Goal: Task Accomplishment & Management: Manage account settings

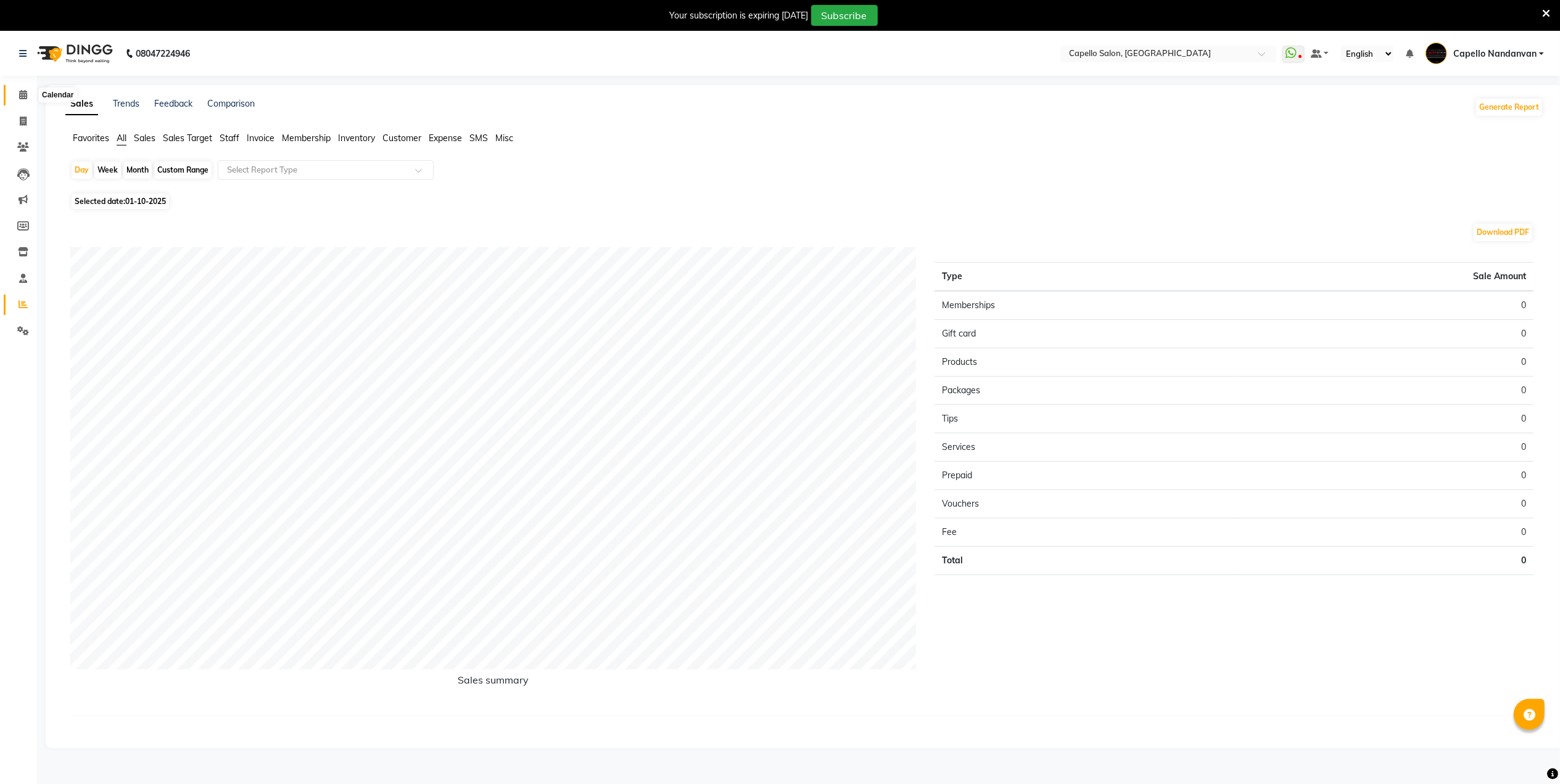
click at [23, 92] on icon at bounding box center [23, 94] width 8 height 9
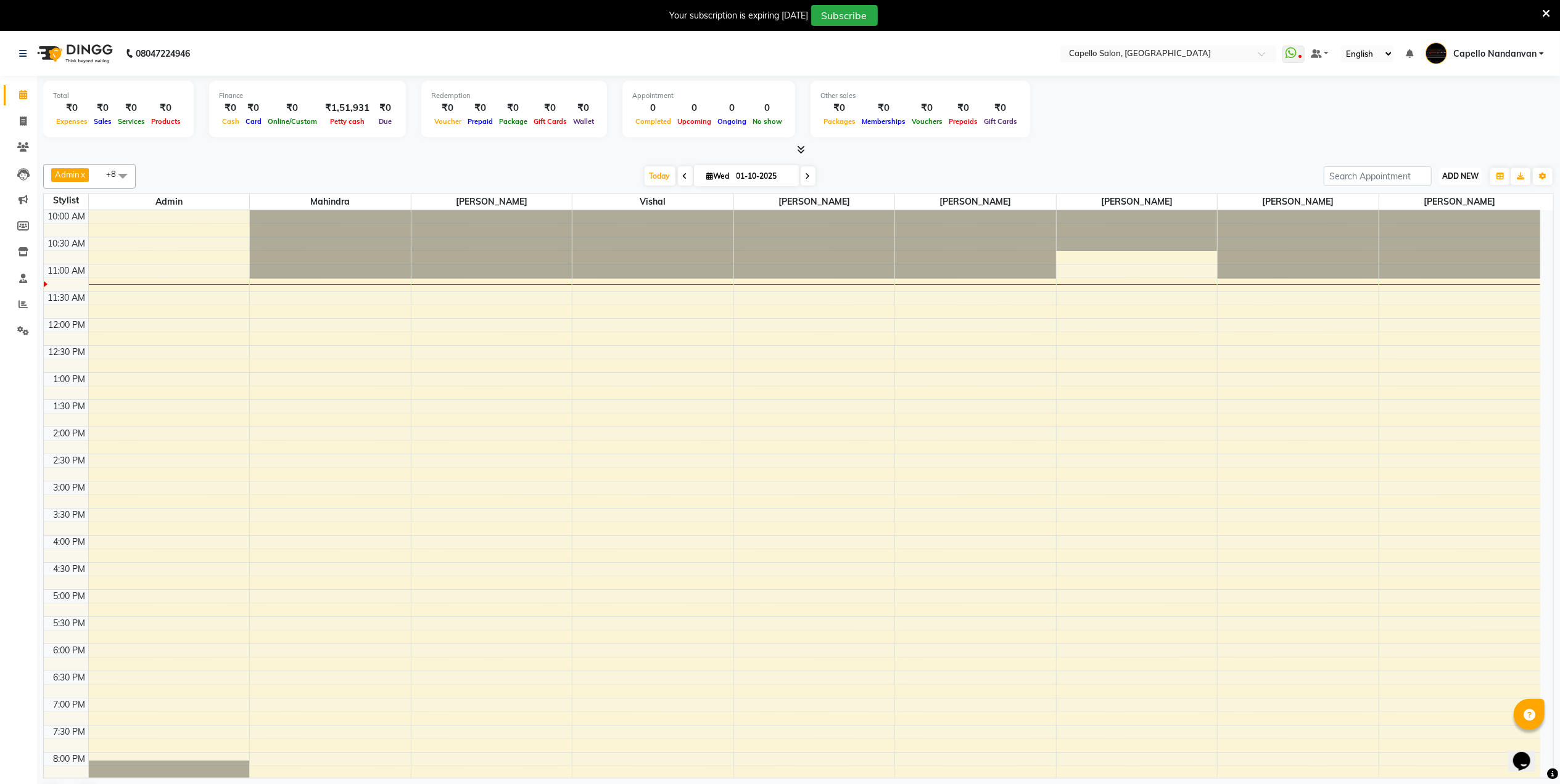
click at [1448, 170] on button "ADD NEW Toggle Dropdown" at bounding box center [1460, 176] width 43 height 17
click at [1436, 251] on link "Add Attendance" at bounding box center [1432, 248] width 98 height 16
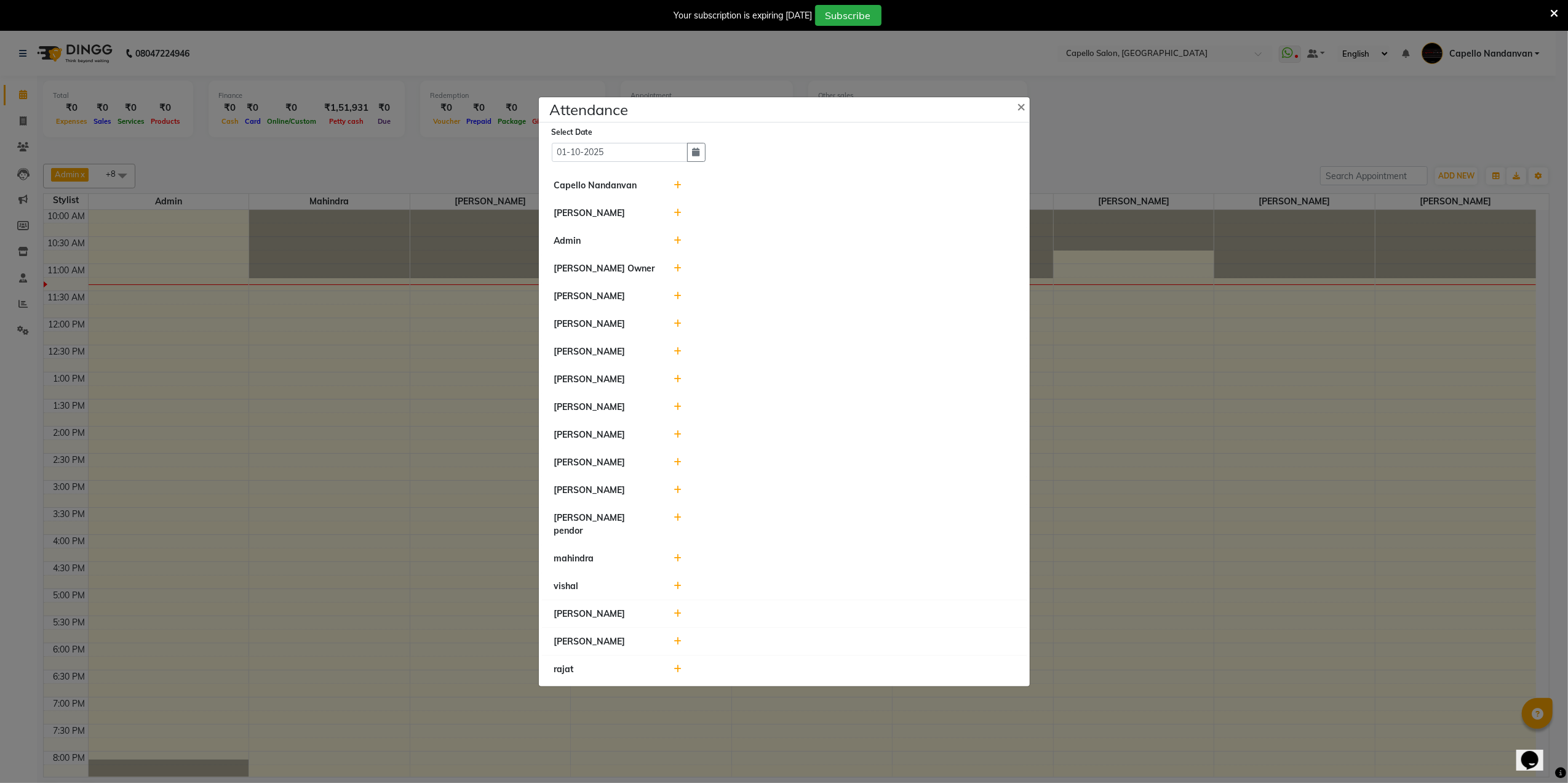
click at [678, 328] on icon at bounding box center [678, 324] width 8 height 9
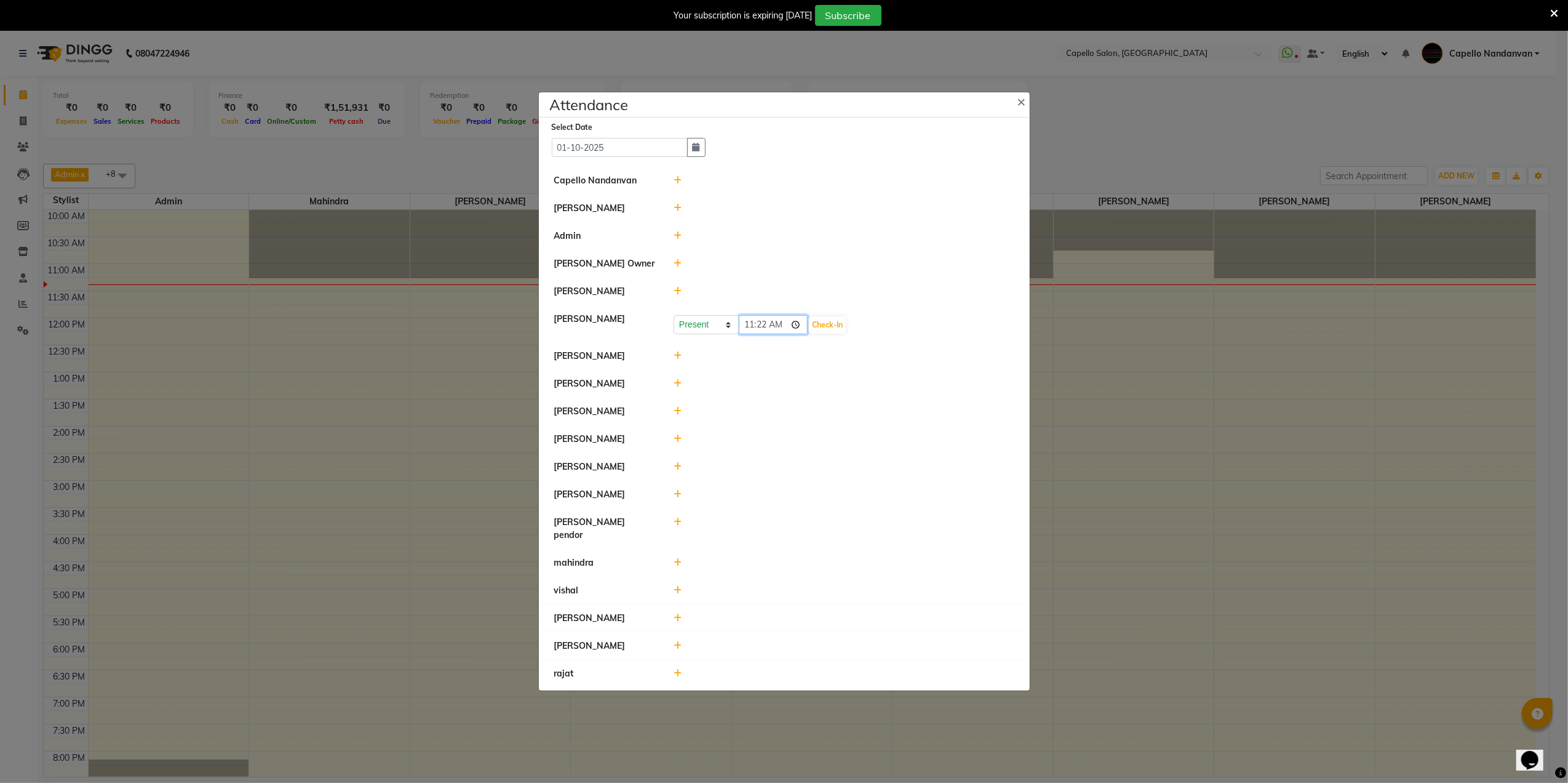
click at [743, 335] on input "11:22" at bounding box center [774, 324] width 69 height 19
type input "10:53"
click at [838, 330] on button "Check-In" at bounding box center [827, 324] width 37 height 17
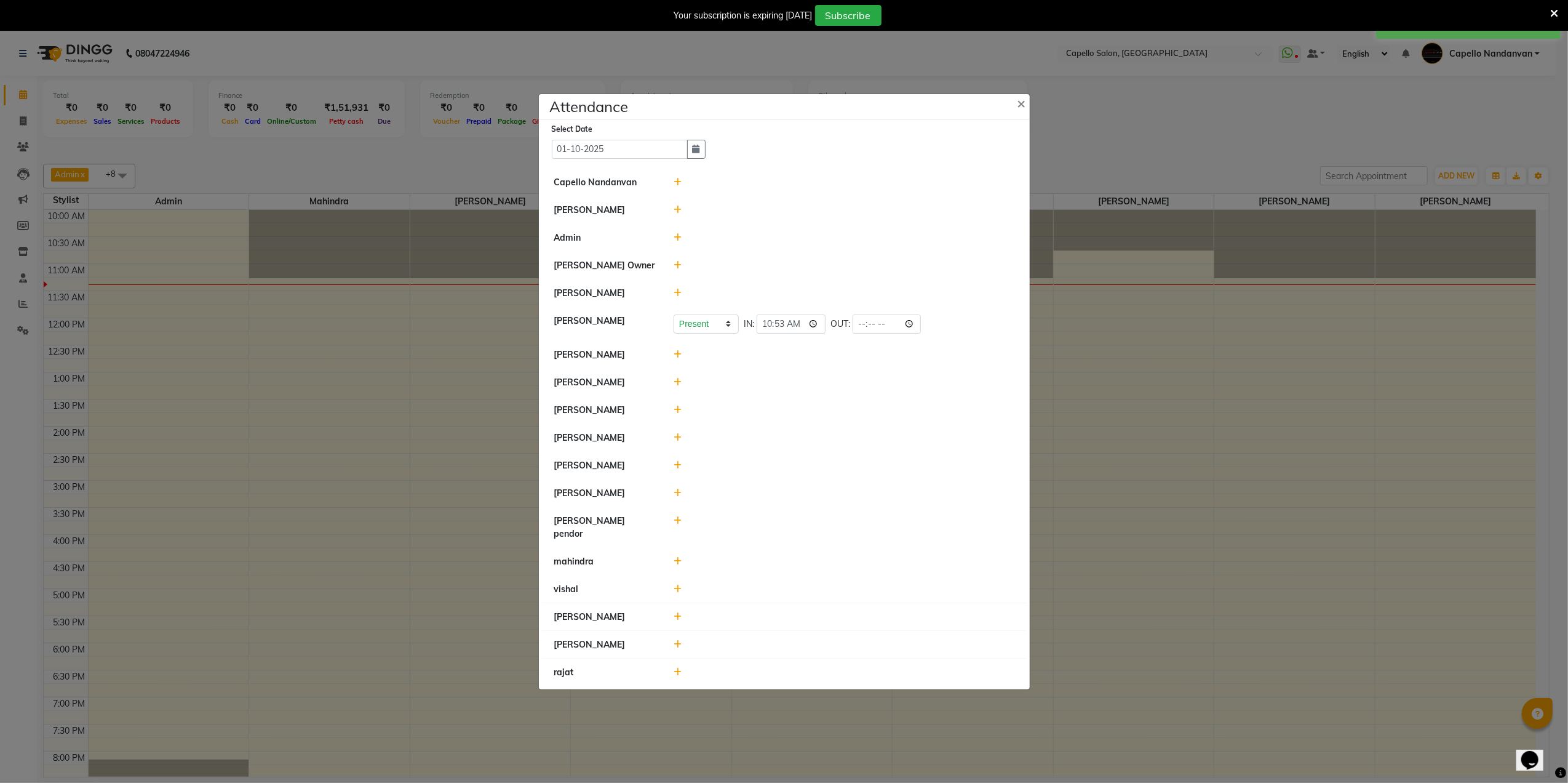
click at [674, 585] on icon at bounding box center [678, 588] width 8 height 9
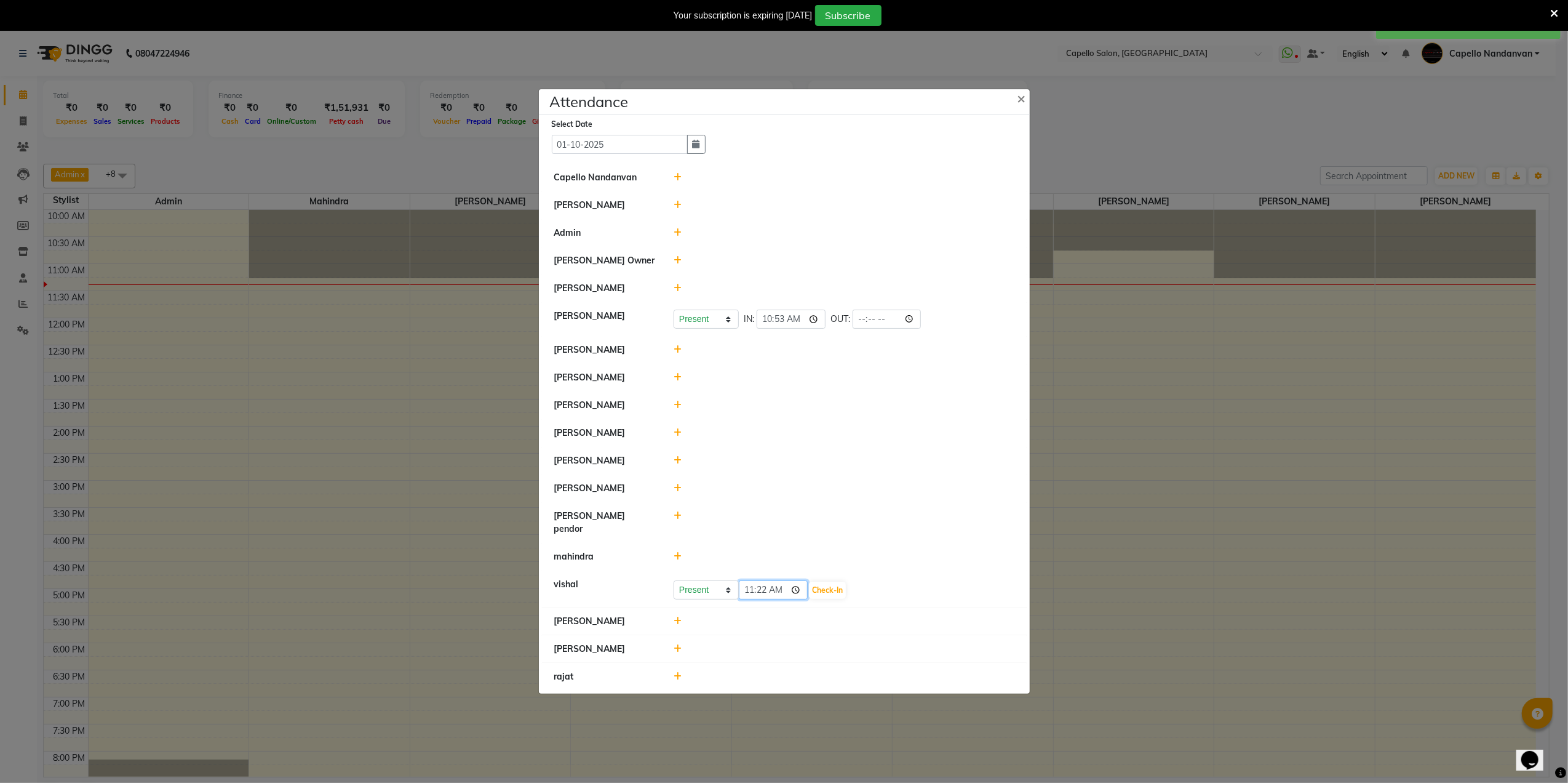
click at [744, 581] on input "11:22" at bounding box center [774, 589] width 69 height 19
type input "10:53"
click at [826, 584] on button "Check-In" at bounding box center [827, 589] width 37 height 17
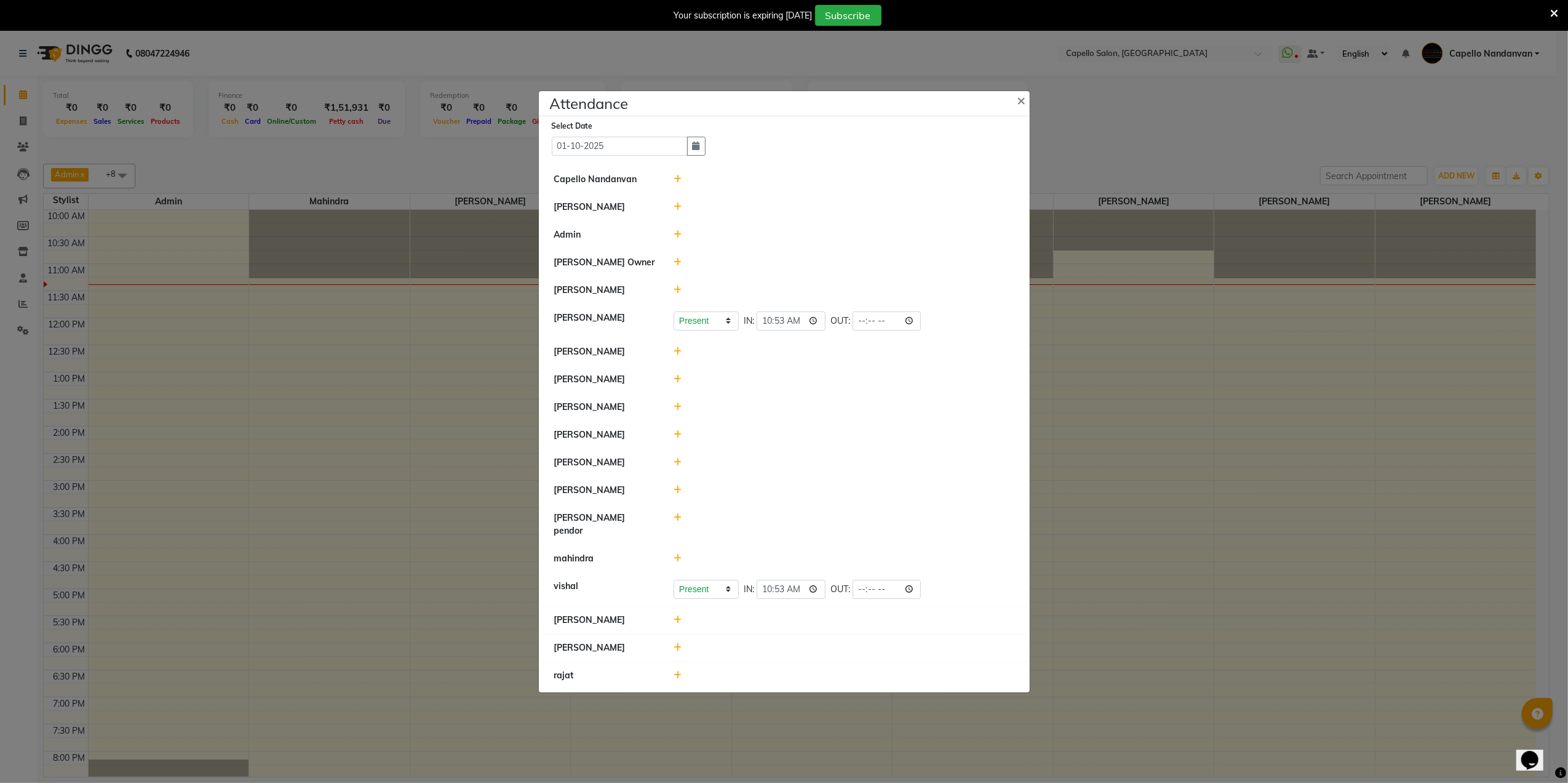
click at [678, 644] on icon at bounding box center [678, 648] width 8 height 9
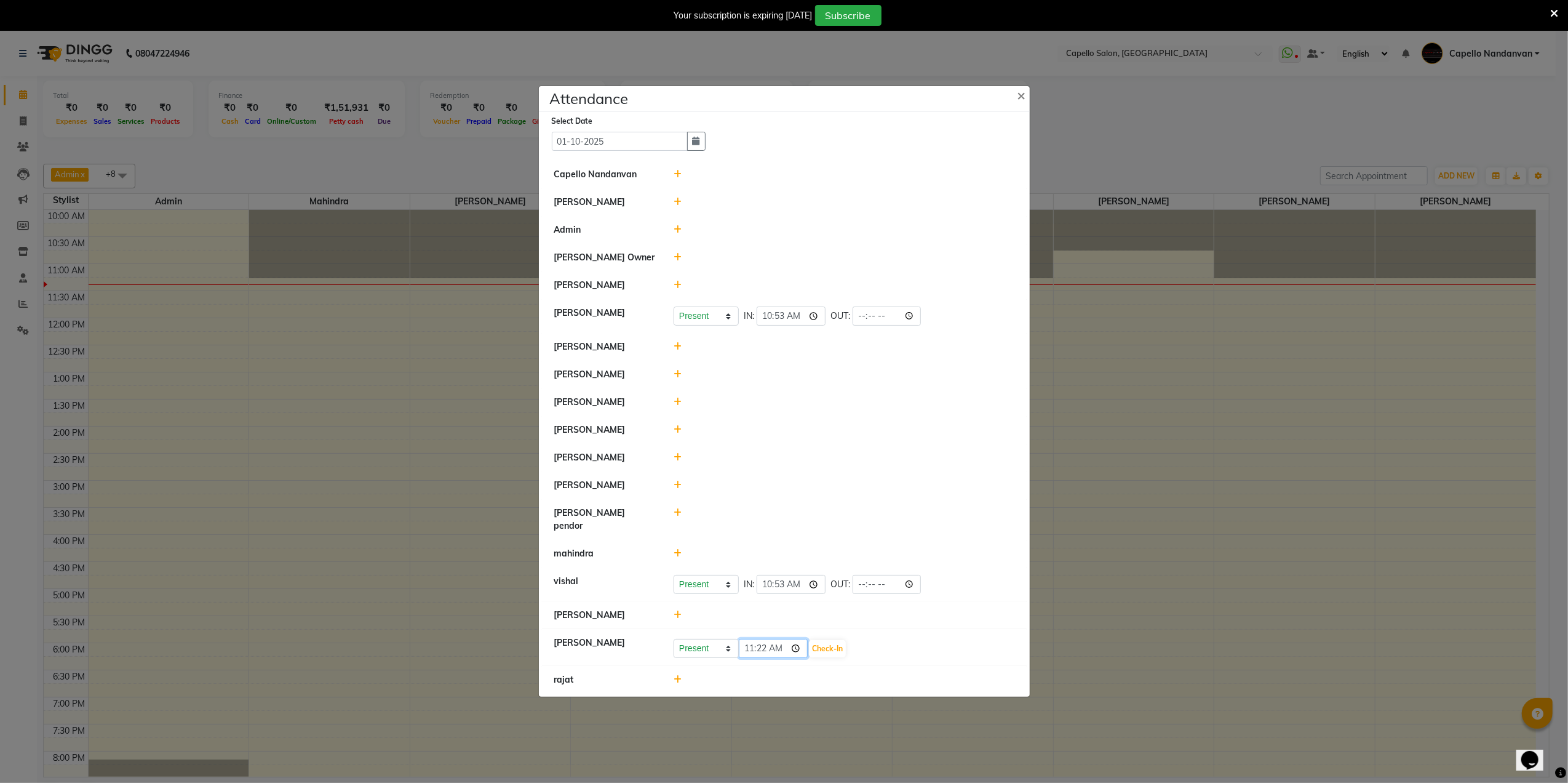
click at [761, 639] on input "11:22" at bounding box center [774, 648] width 69 height 19
click at [764, 646] on input "11:22" at bounding box center [774, 648] width 69 height 19
type input "11:05"
click at [822, 641] on button "Check-In" at bounding box center [827, 648] width 37 height 17
click at [678, 611] on icon at bounding box center [678, 615] width 8 height 9
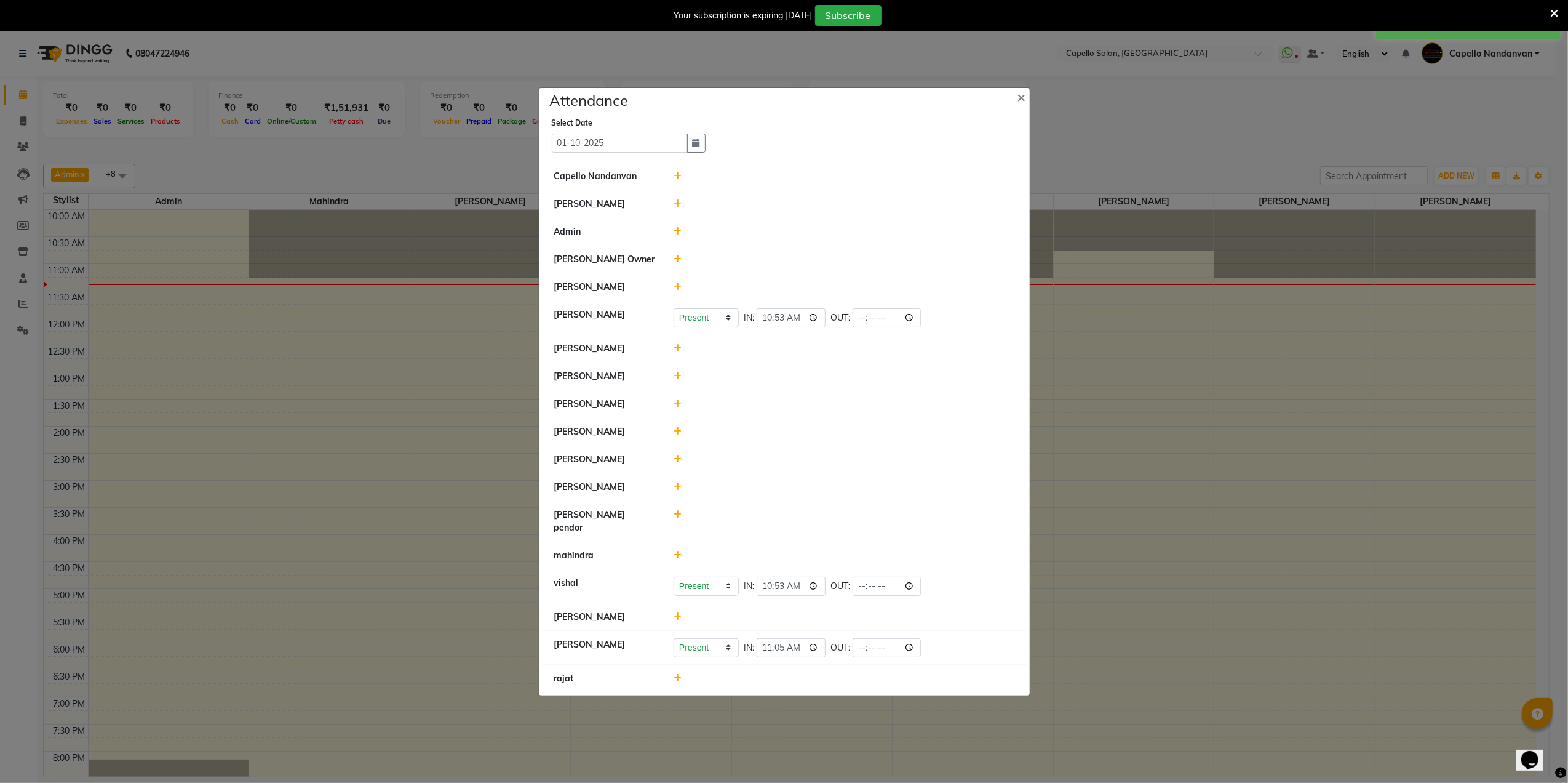
click at [680, 612] on icon at bounding box center [678, 616] width 8 height 9
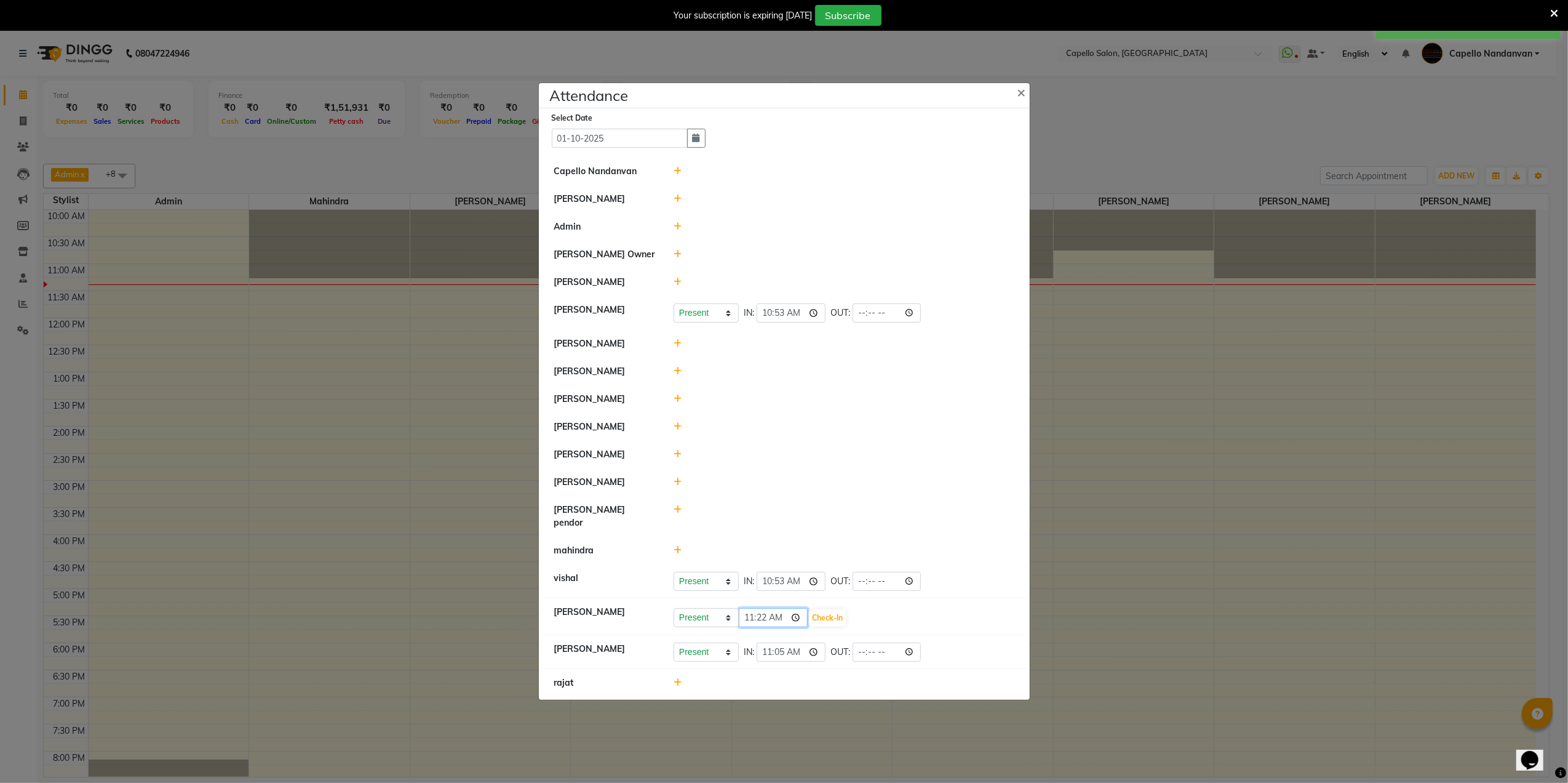
click at [758, 617] on input "11:22" at bounding box center [774, 617] width 69 height 19
type input "11:02"
click at [828, 614] on button "Check-In" at bounding box center [827, 617] width 37 height 17
click at [677, 515] on icon at bounding box center [678, 511] width 8 height 9
click at [749, 525] on input "11:22" at bounding box center [774, 516] width 69 height 19
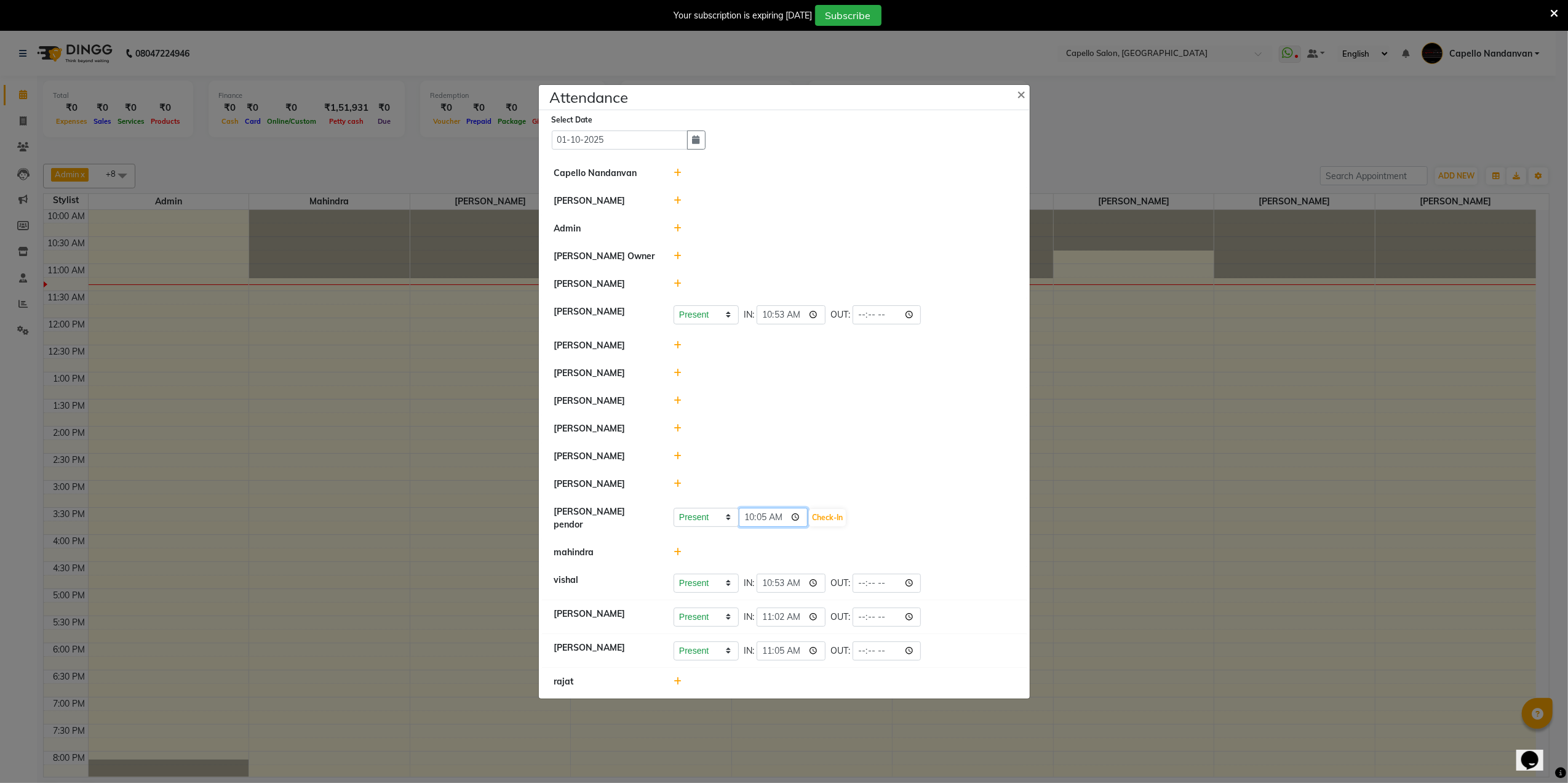
type input "10:53"
click at [825, 520] on button "Check-In" at bounding box center [827, 517] width 37 height 17
click at [677, 460] on icon at bounding box center [678, 456] width 8 height 9
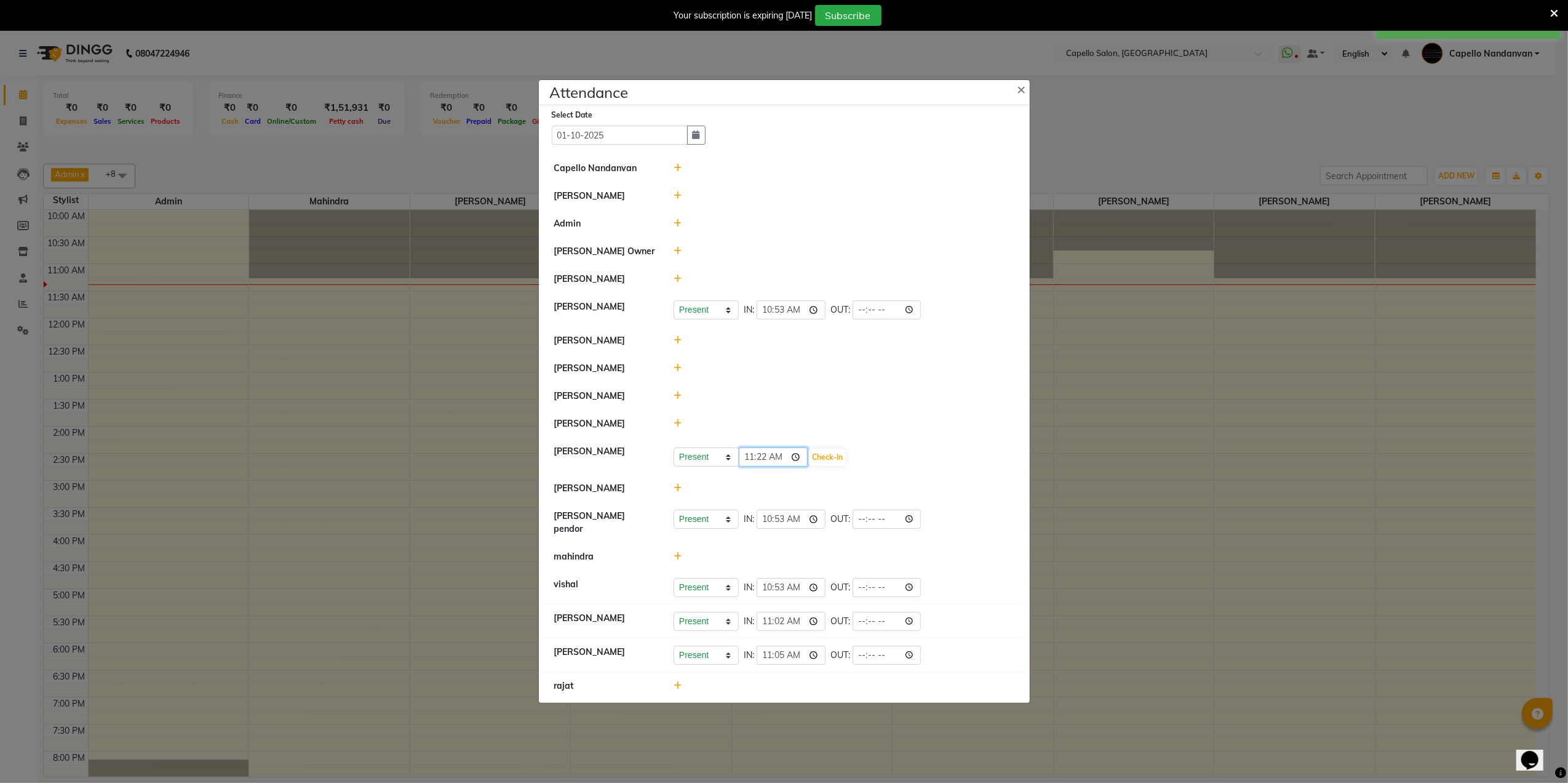
click at [759, 466] on input "11:22" at bounding box center [774, 456] width 69 height 19
click at [761, 454] on input "11:22" at bounding box center [774, 456] width 69 height 19
type input "11:00"
click at [833, 460] on button "Check-In" at bounding box center [827, 457] width 37 height 17
click at [679, 343] on icon at bounding box center [678, 342] width 8 height 9
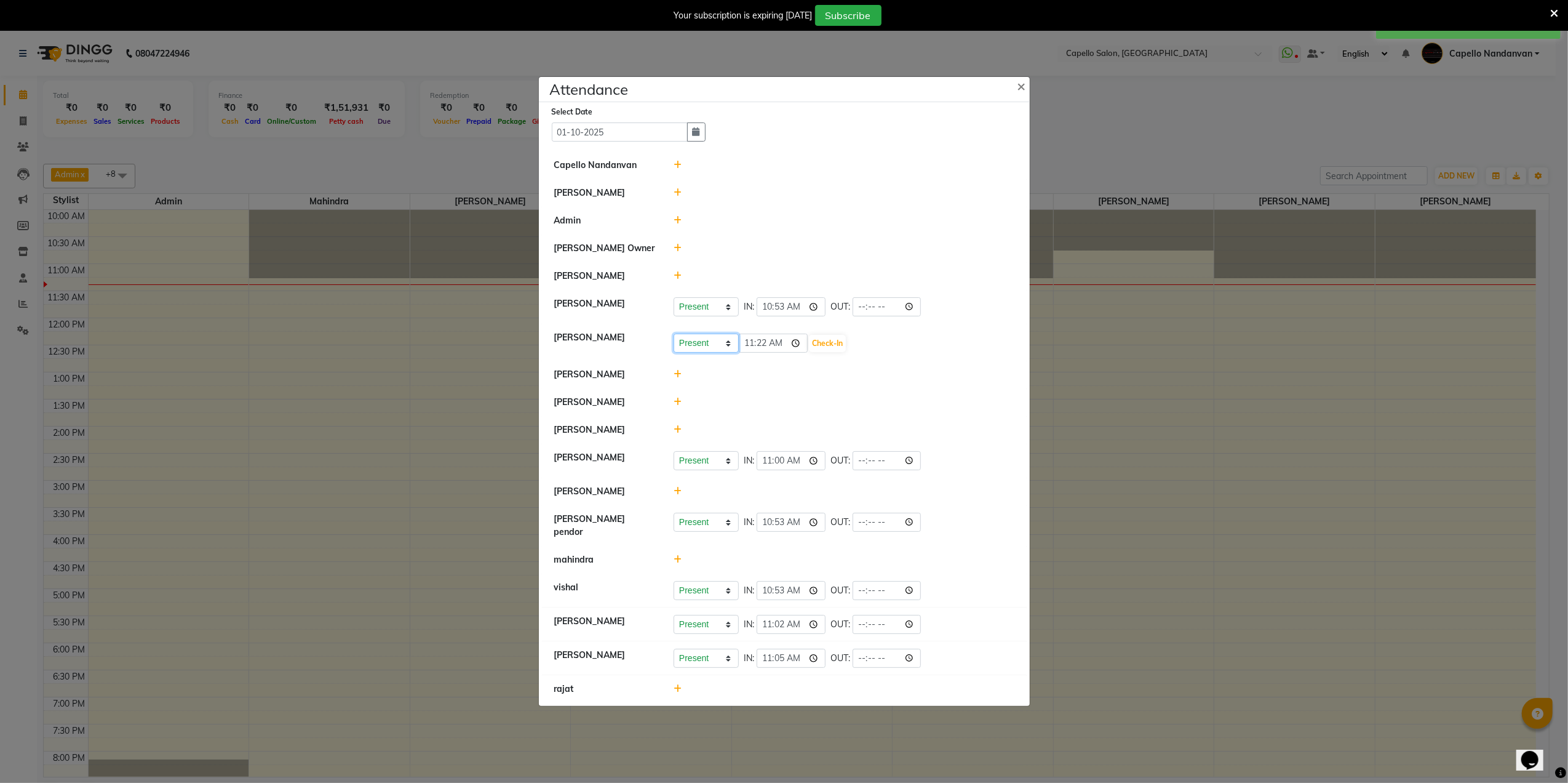
click at [709, 346] on select "Present Absent Late Half Day Weekly Off" at bounding box center [707, 343] width 65 height 19
select select "W"
click at [674, 336] on select "Present Absent Late Half Day Weekly Off" at bounding box center [707, 343] width 65 height 19
click at [754, 345] on button "Save" at bounding box center [752, 343] width 24 height 17
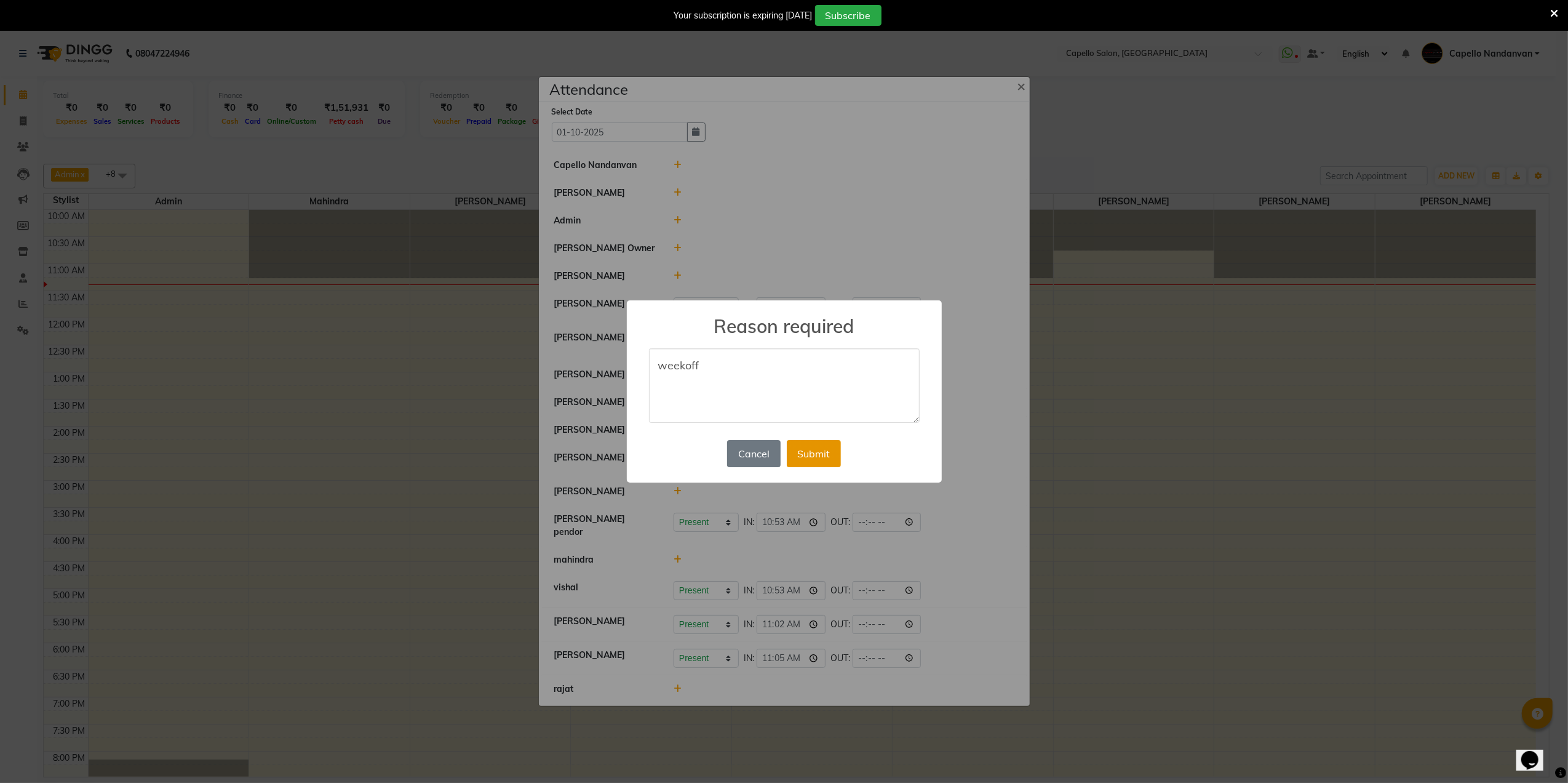
type textarea "weekoff"
click at [805, 454] on button "Submit" at bounding box center [813, 453] width 54 height 27
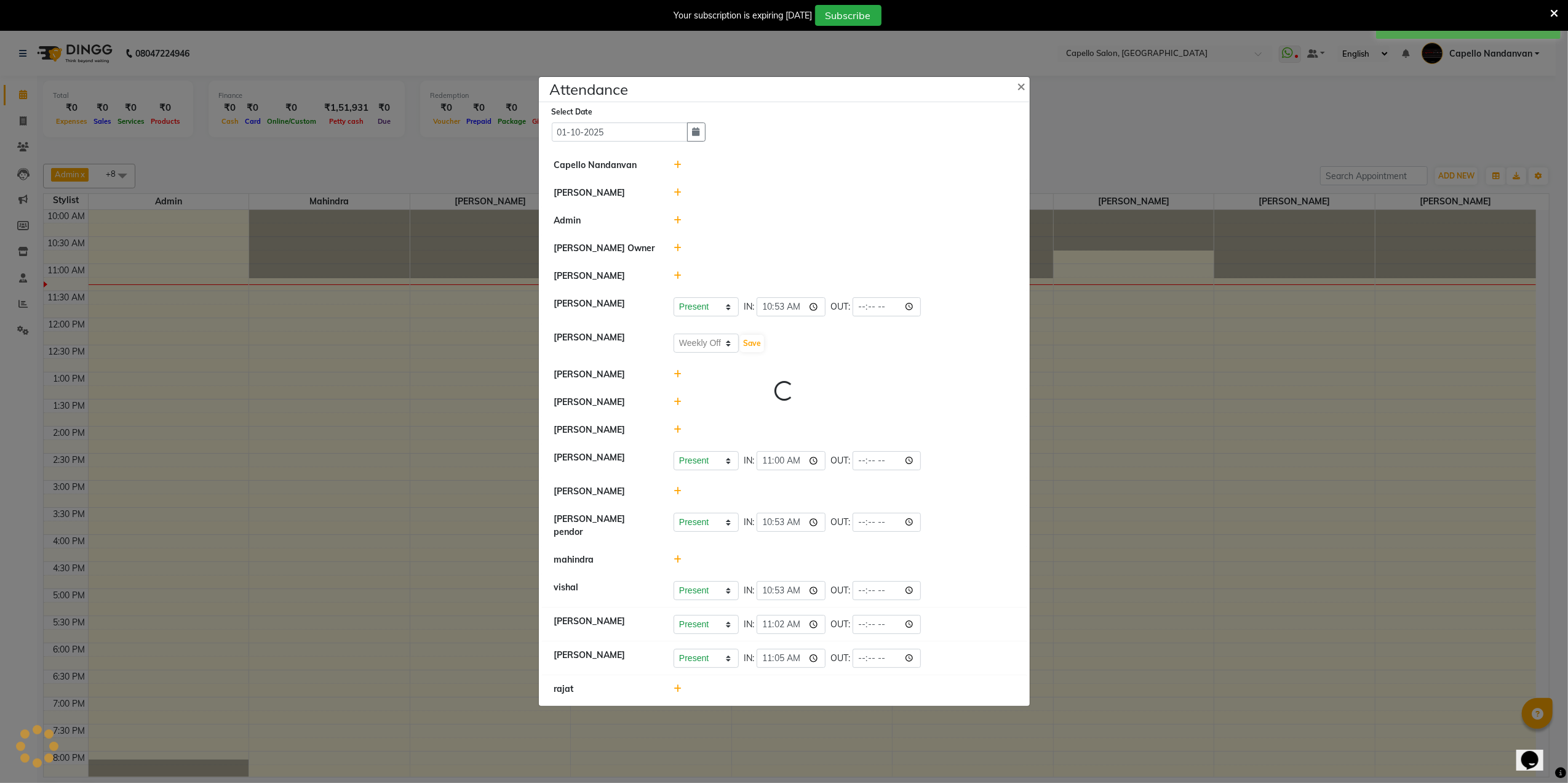
select select "W"
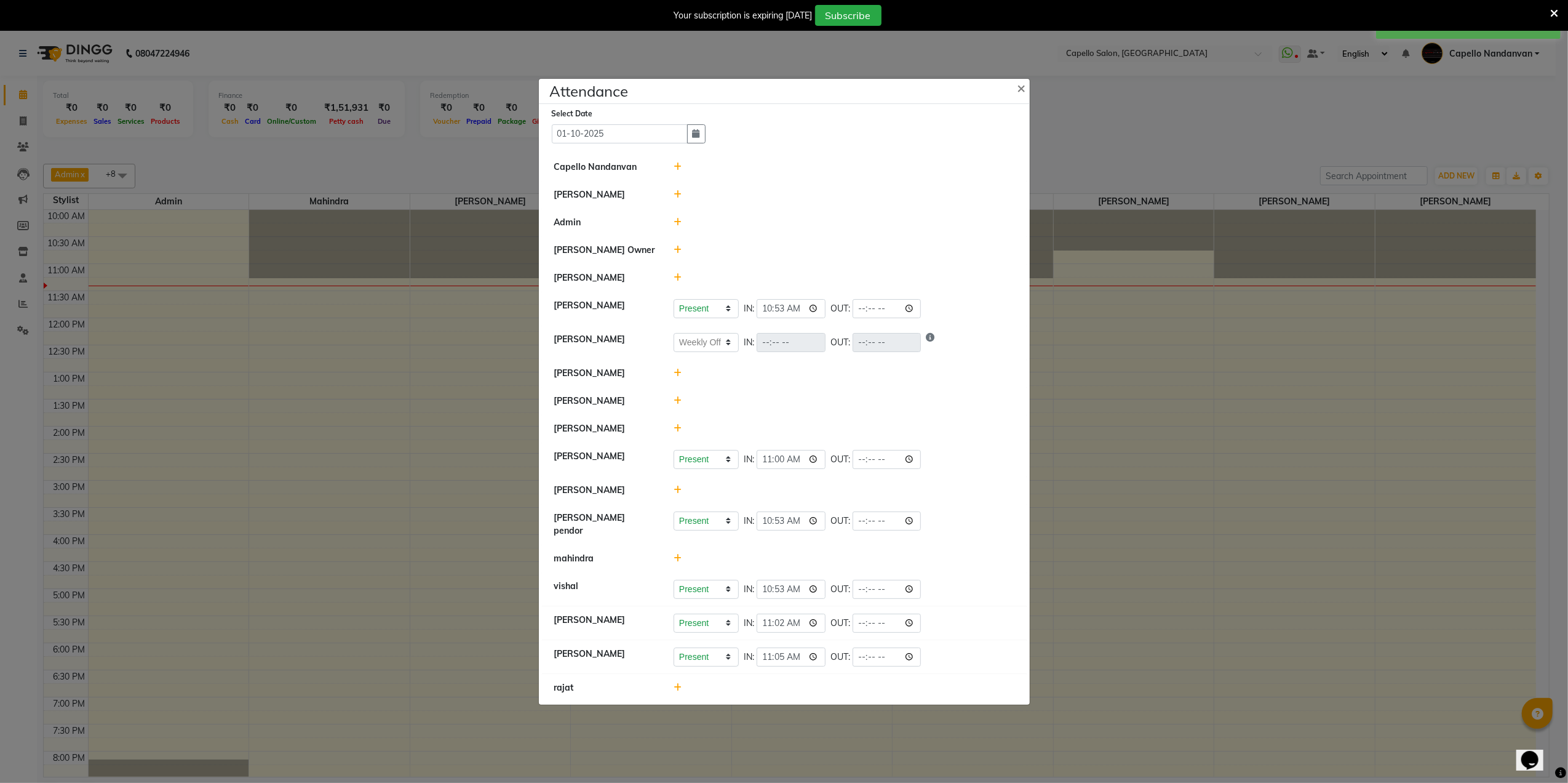
click at [678, 377] on icon at bounding box center [678, 372] width 8 height 9
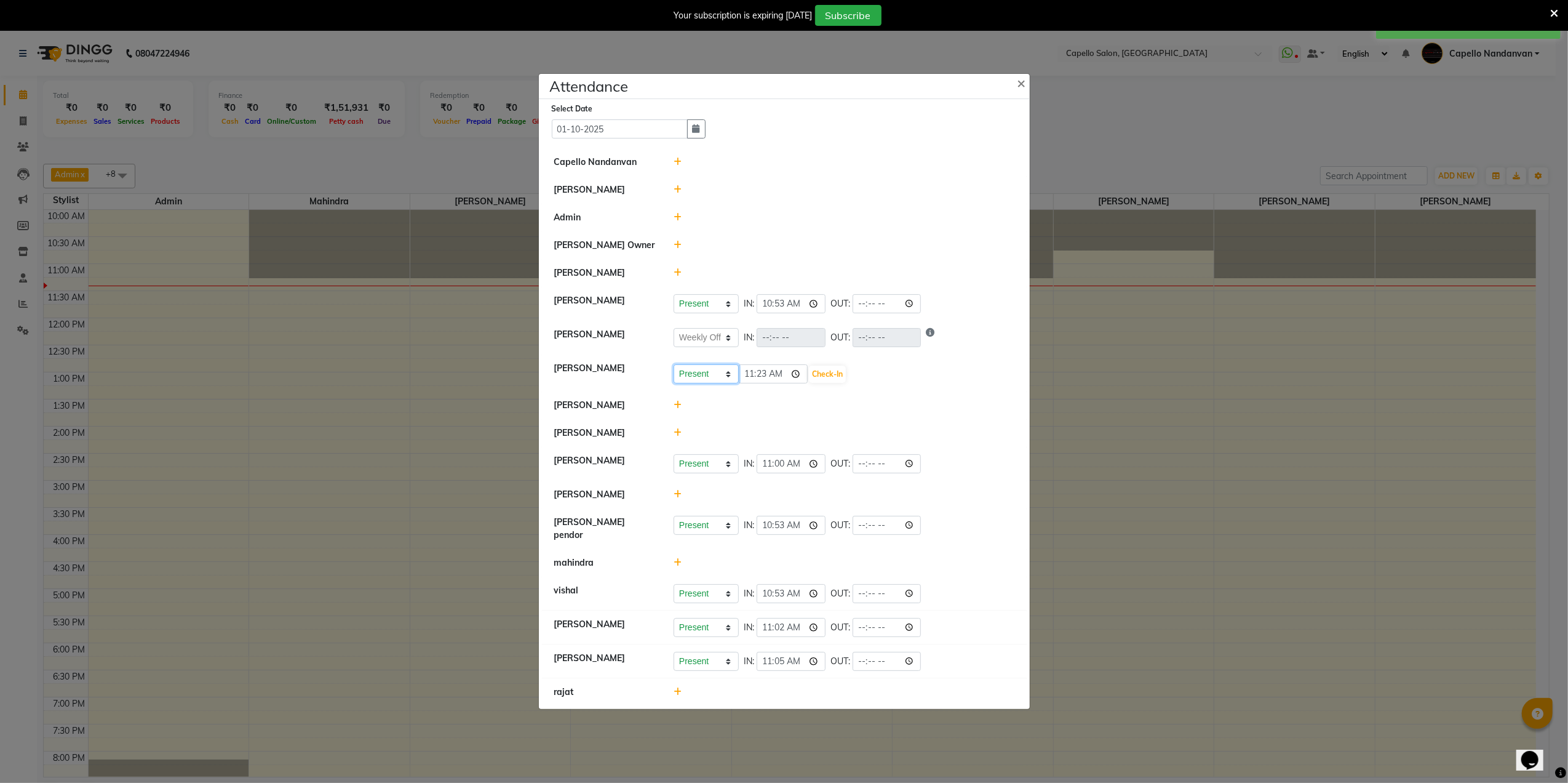
drag, startPoint x: 678, startPoint y: 377, endPoint x: 679, endPoint y: 387, distance: 10.0
click at [678, 377] on select "Present Absent Late Half Day Weekly Off" at bounding box center [707, 373] width 65 height 19
select select "W"
click at [674, 367] on select "Present Absent Late Half Day Weekly Off" at bounding box center [707, 373] width 65 height 19
click at [744, 377] on button "Save" at bounding box center [752, 373] width 24 height 17
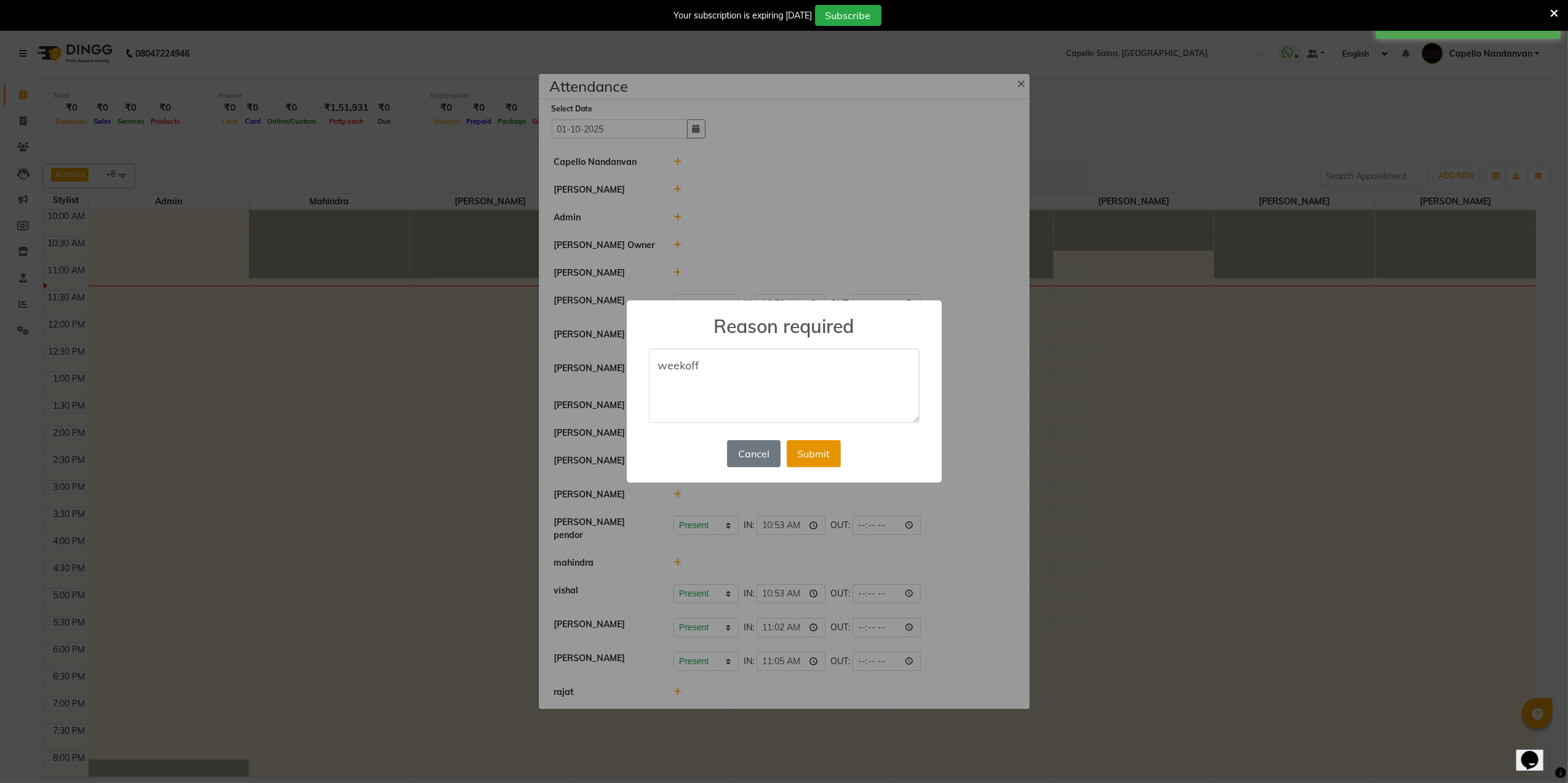
type textarea "weekoff"
click at [803, 459] on button "Submit" at bounding box center [813, 453] width 54 height 27
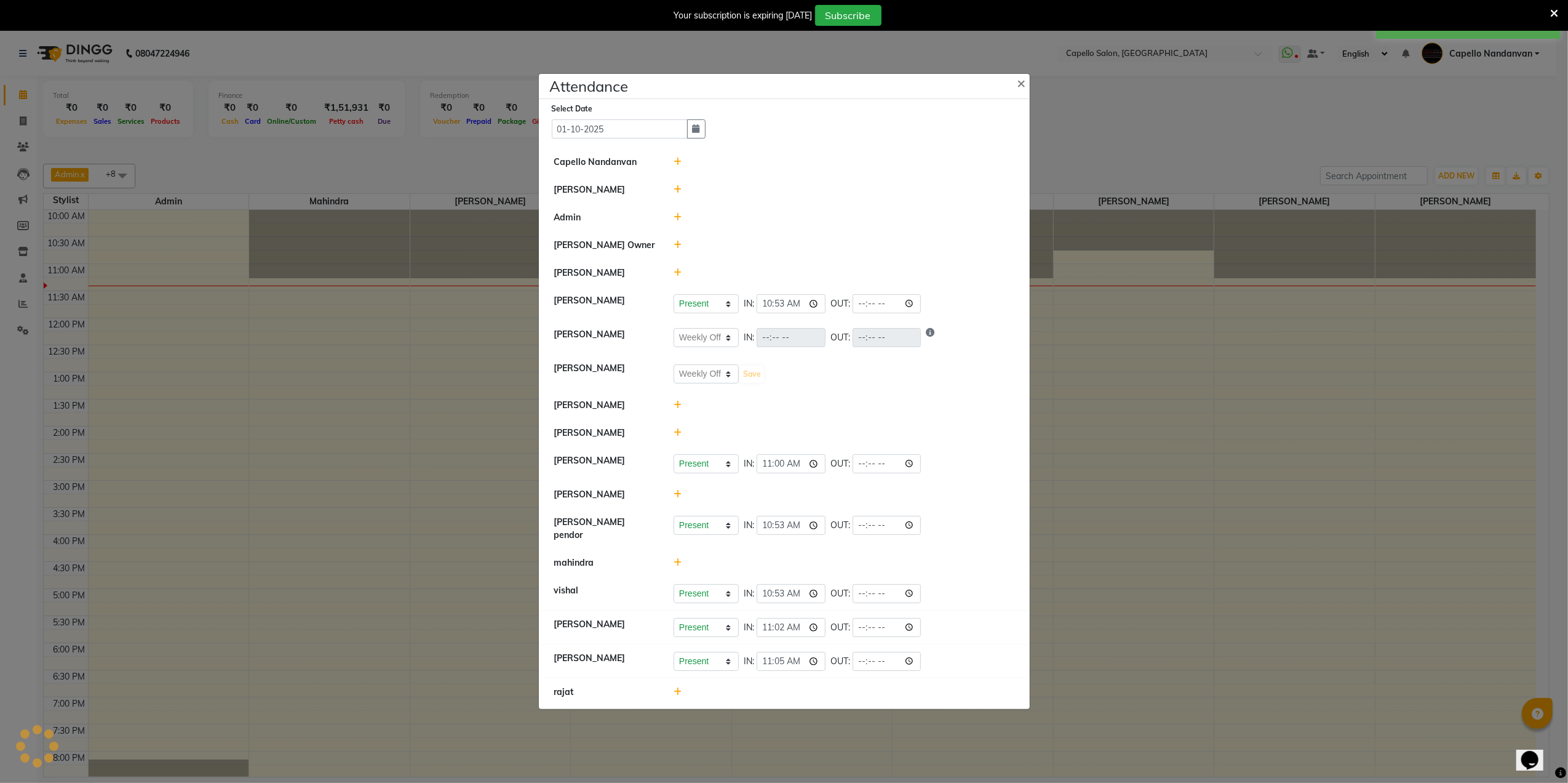
select select "W"
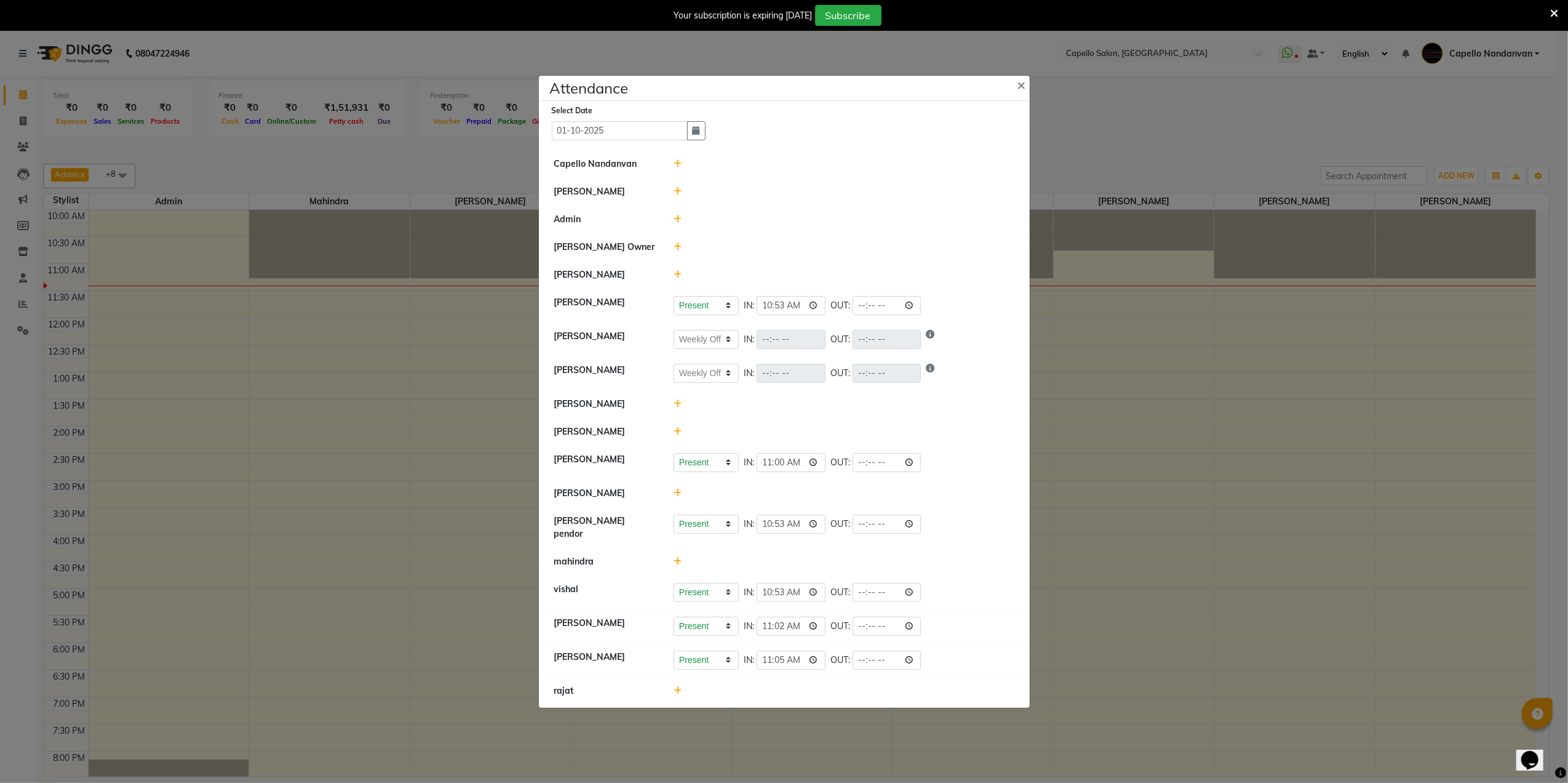
click at [677, 562] on icon at bounding box center [678, 561] width 8 height 9
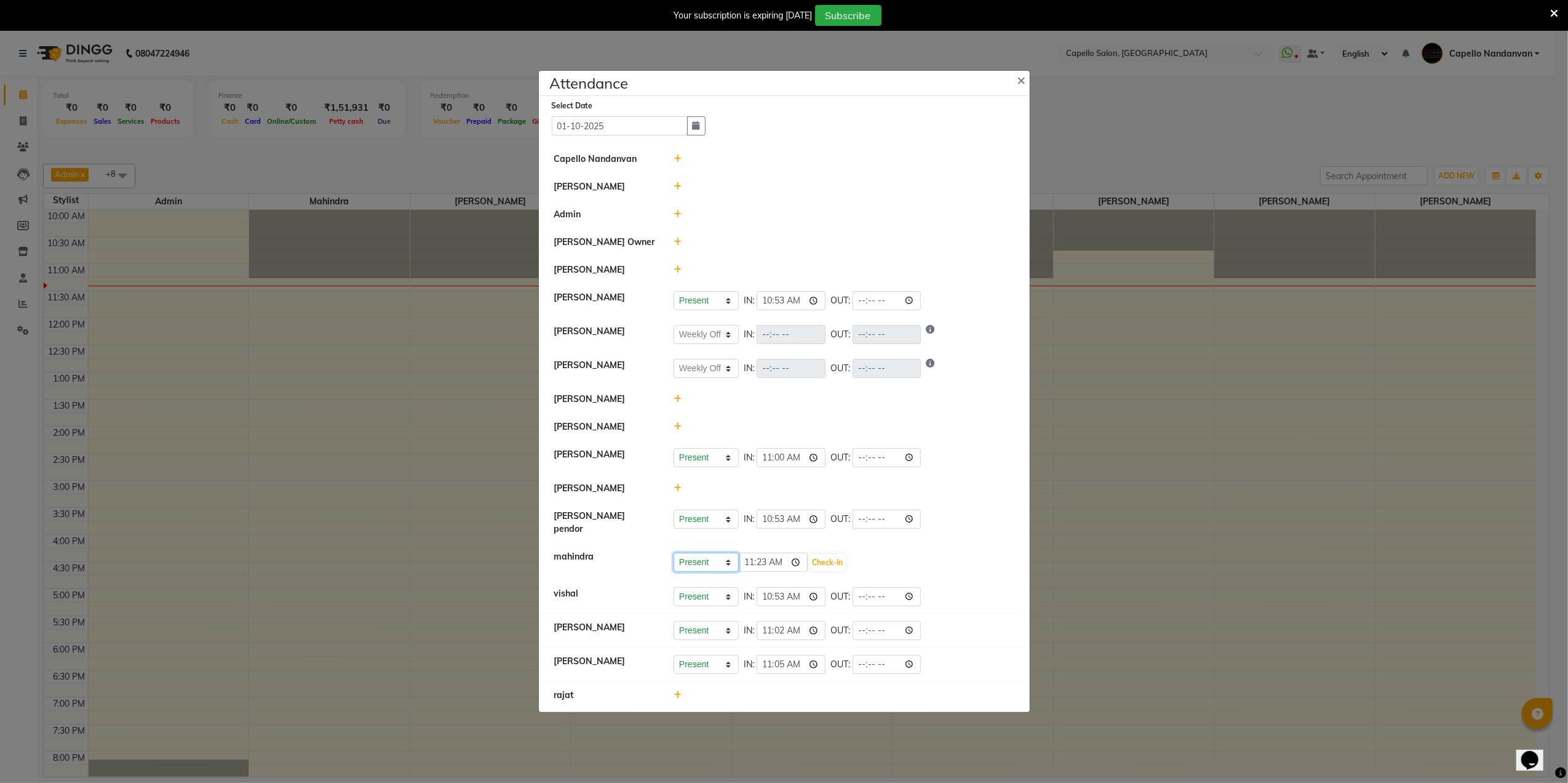
click at [677, 562] on select "Present Absent Late Half Day Weekly Off" at bounding box center [707, 562] width 65 height 19
select select "W"
click at [674, 553] on select "Present Absent Late Half Day Weekly Off" at bounding box center [707, 562] width 65 height 19
click at [748, 555] on button "Save" at bounding box center [752, 562] width 24 height 17
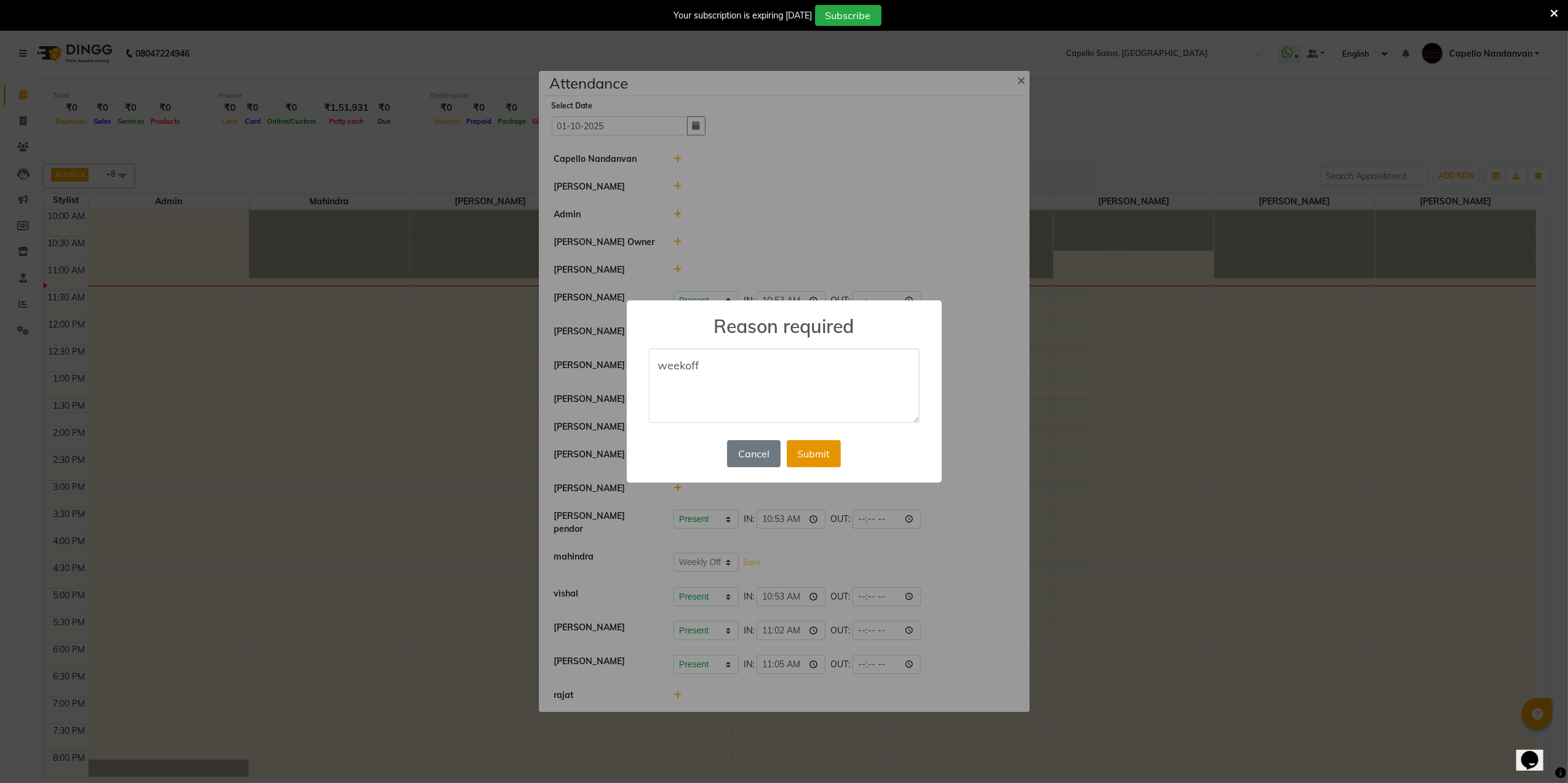
type textarea "weekoff"
click at [816, 461] on button "Submit" at bounding box center [813, 453] width 54 height 27
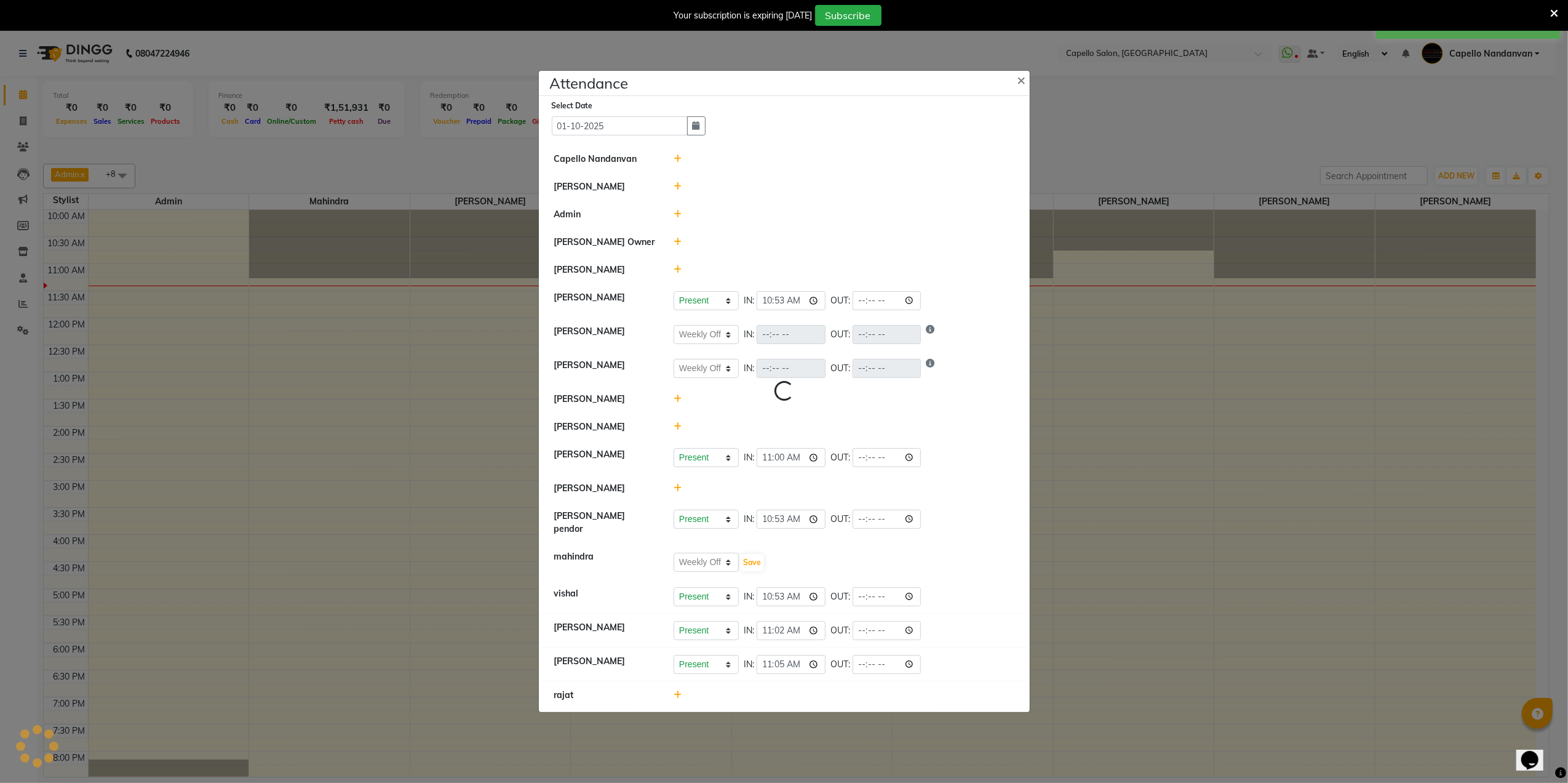
select select "W"
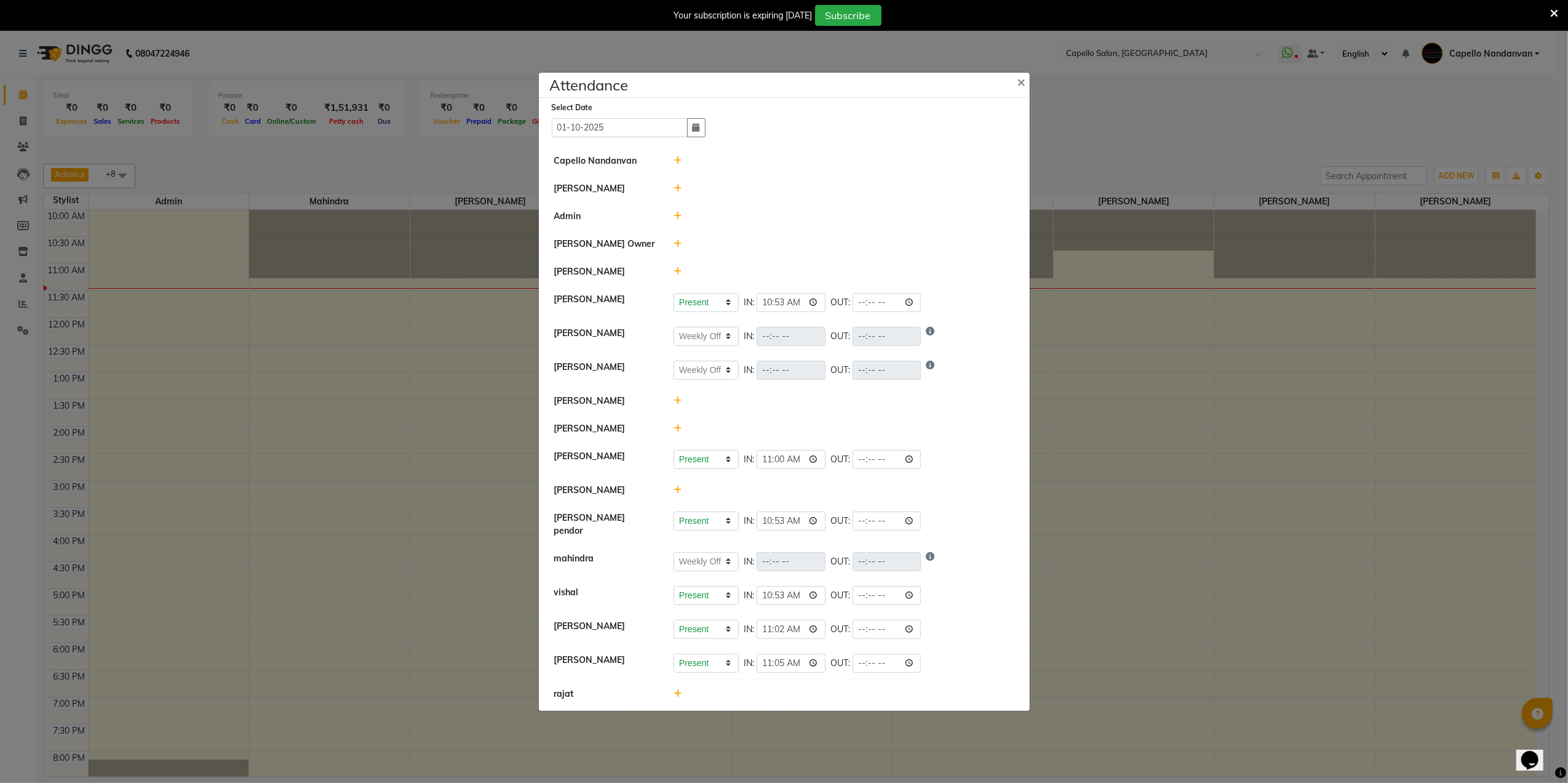
click at [1185, 117] on ngb-modal-window "Attendance × Select Date [DATE] Capello Nandanvan [PERSON_NAME] Admin [PERSON_N…" at bounding box center [784, 391] width 1568 height 783
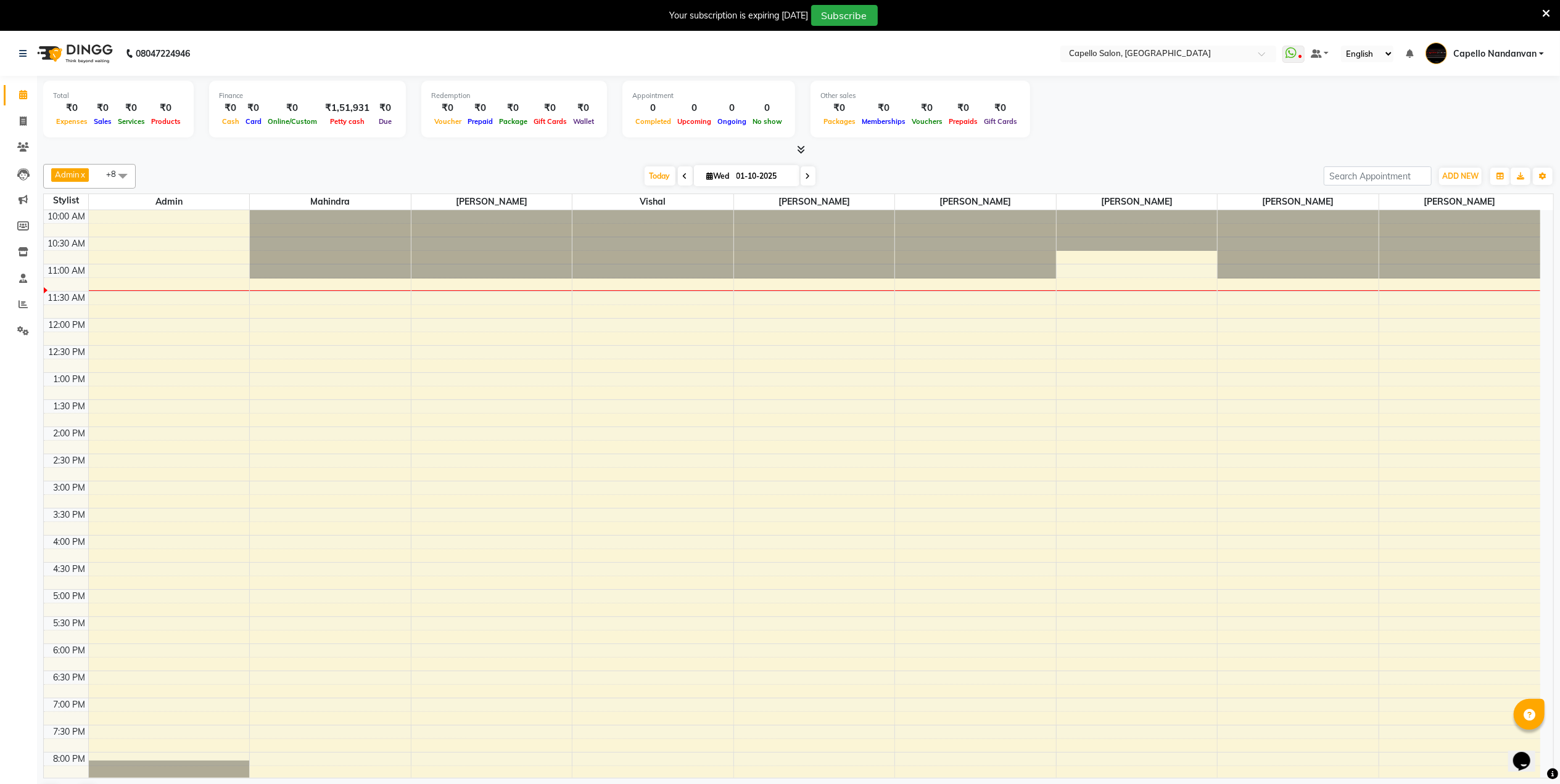
click at [1237, 134] on div "Total ₹0 Expenses ₹0 Sales ₹0 Services ₹0 Products Finance ₹0 Cash ₹0 Card ₹0 O…" at bounding box center [798, 111] width 1511 height 60
click at [1536, 174] on button "Toggle Dropdown" at bounding box center [1542, 176] width 20 height 17
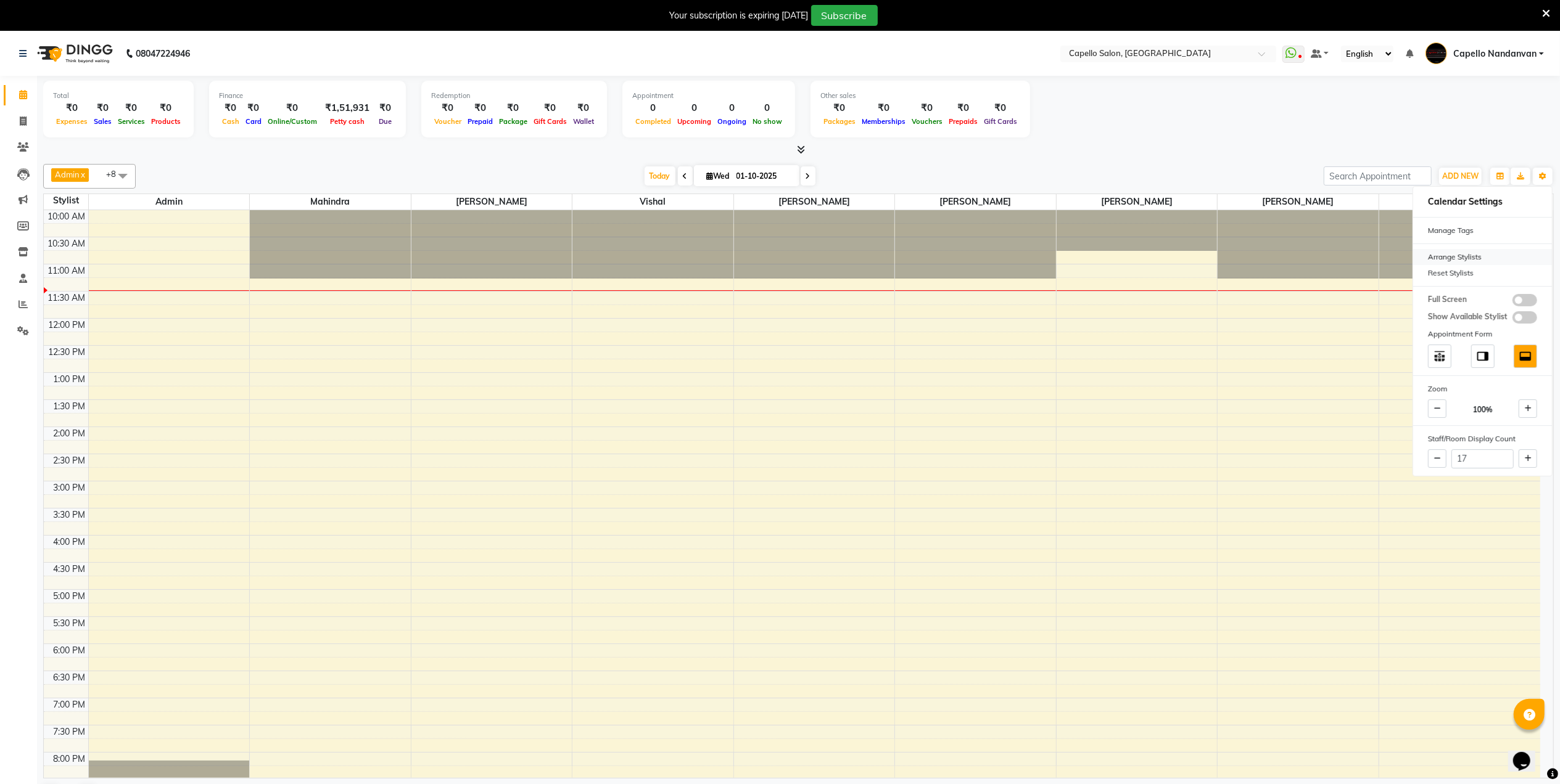
click at [1475, 251] on div "Arrange Stylists" at bounding box center [1482, 257] width 138 height 16
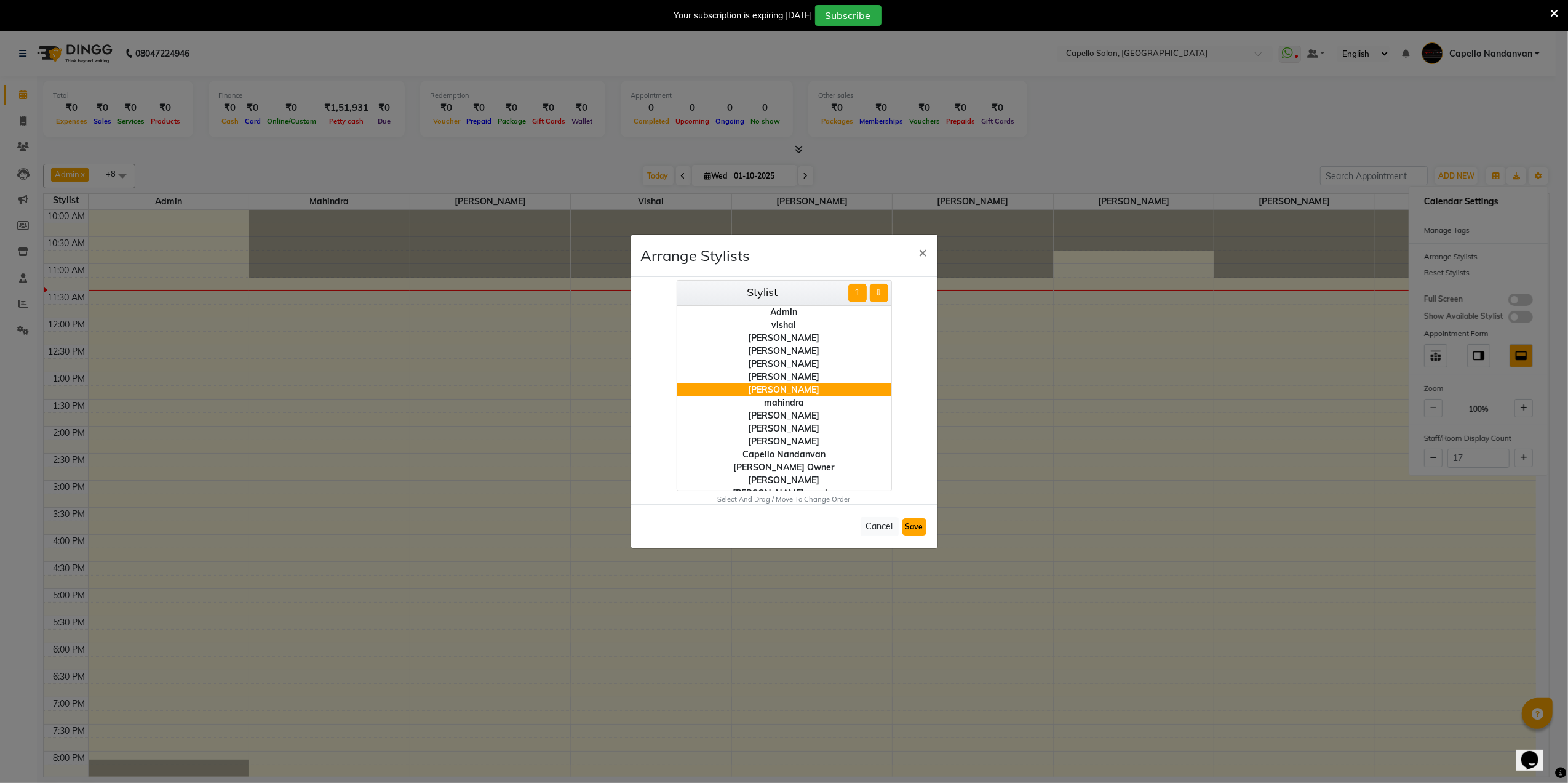
click at [925, 525] on button "Save" at bounding box center [915, 526] width 24 height 17
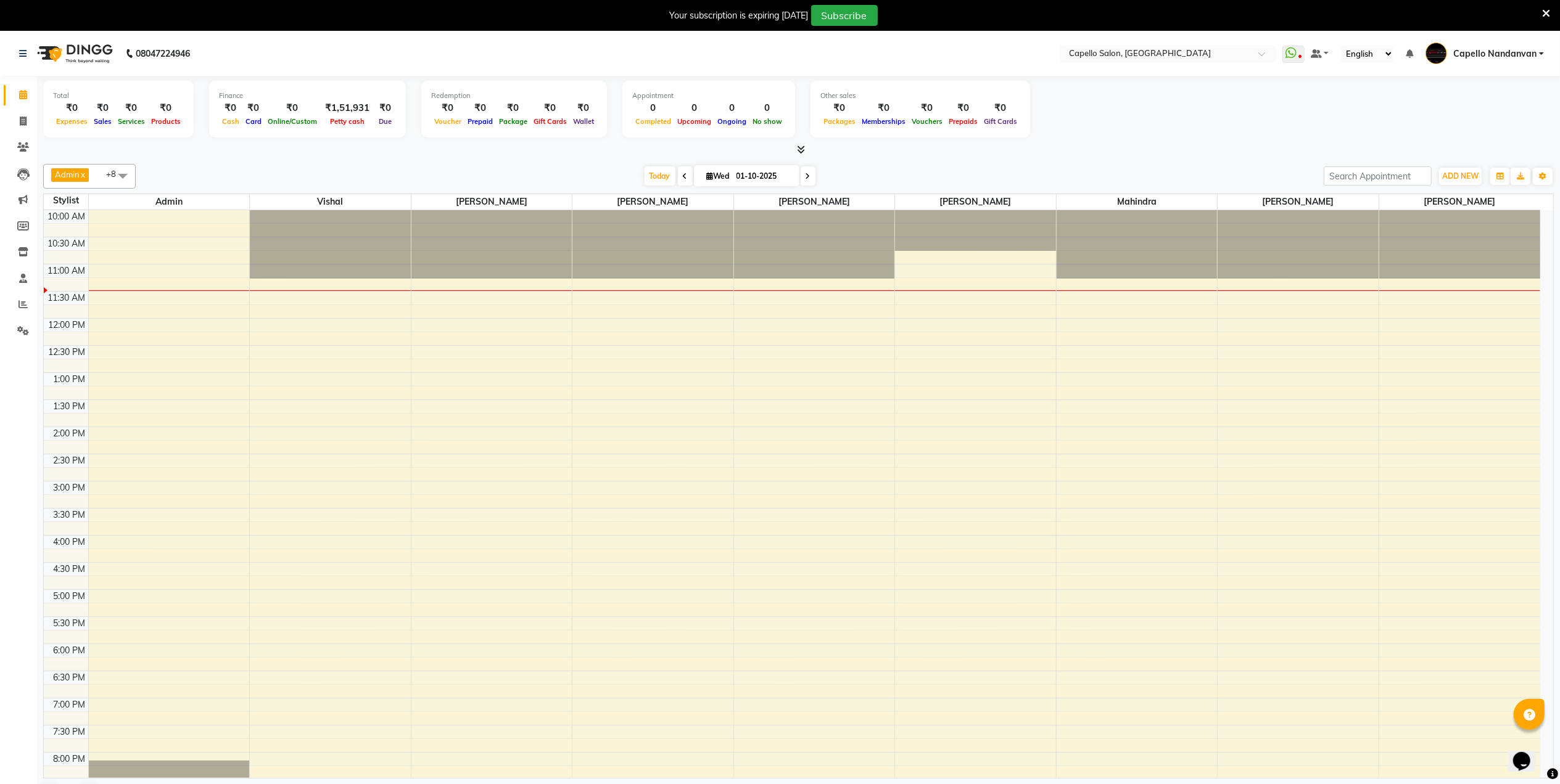
click at [125, 174] on span at bounding box center [123, 176] width 25 height 24
click at [55, 253] on div "mahindra" at bounding box center [90, 255] width 79 height 13
checkbox input "false"
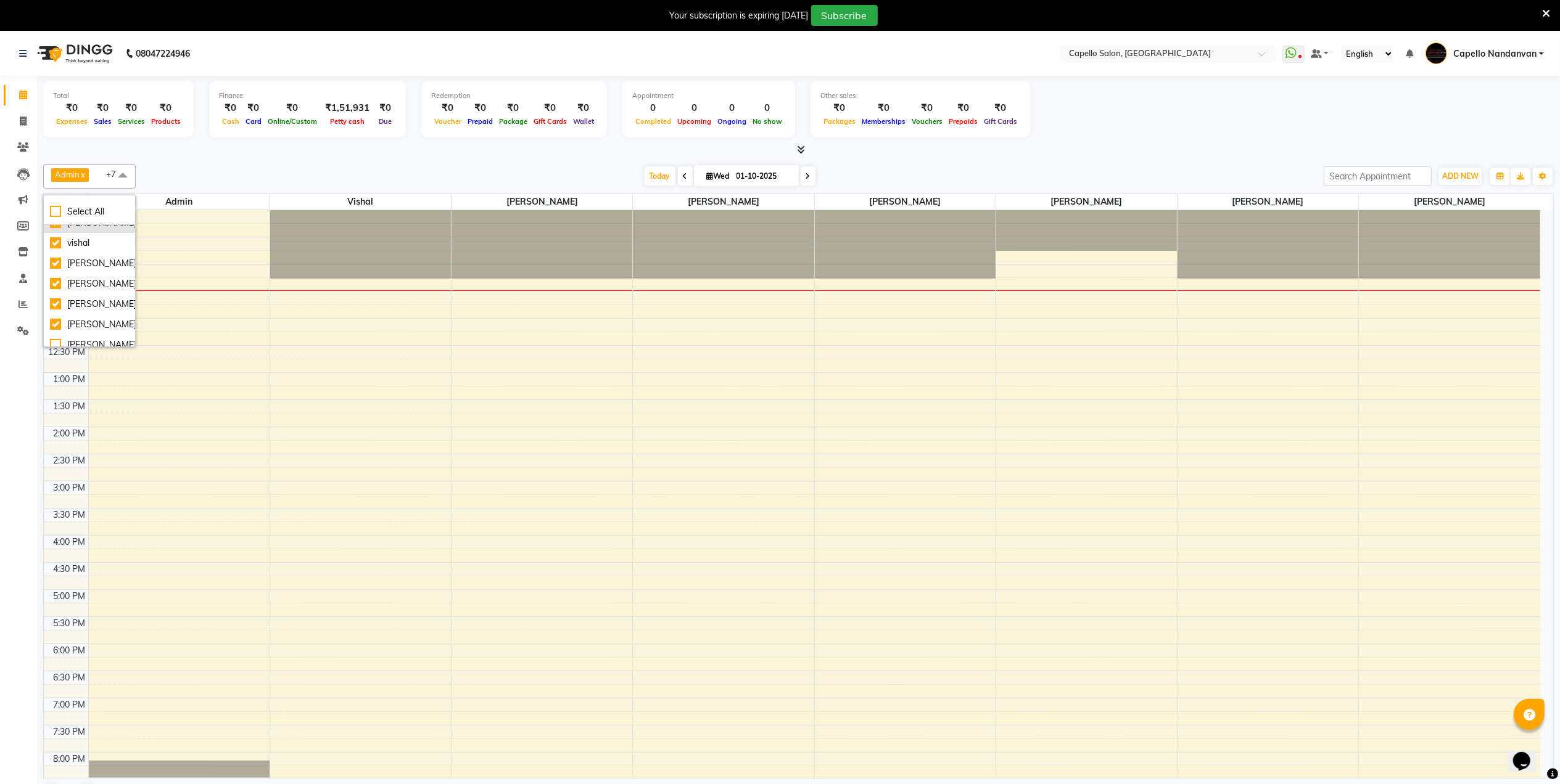
scroll to position [82, 0]
click at [56, 261] on div "[PERSON_NAME]" at bounding box center [90, 254] width 79 height 13
checkbox input "false"
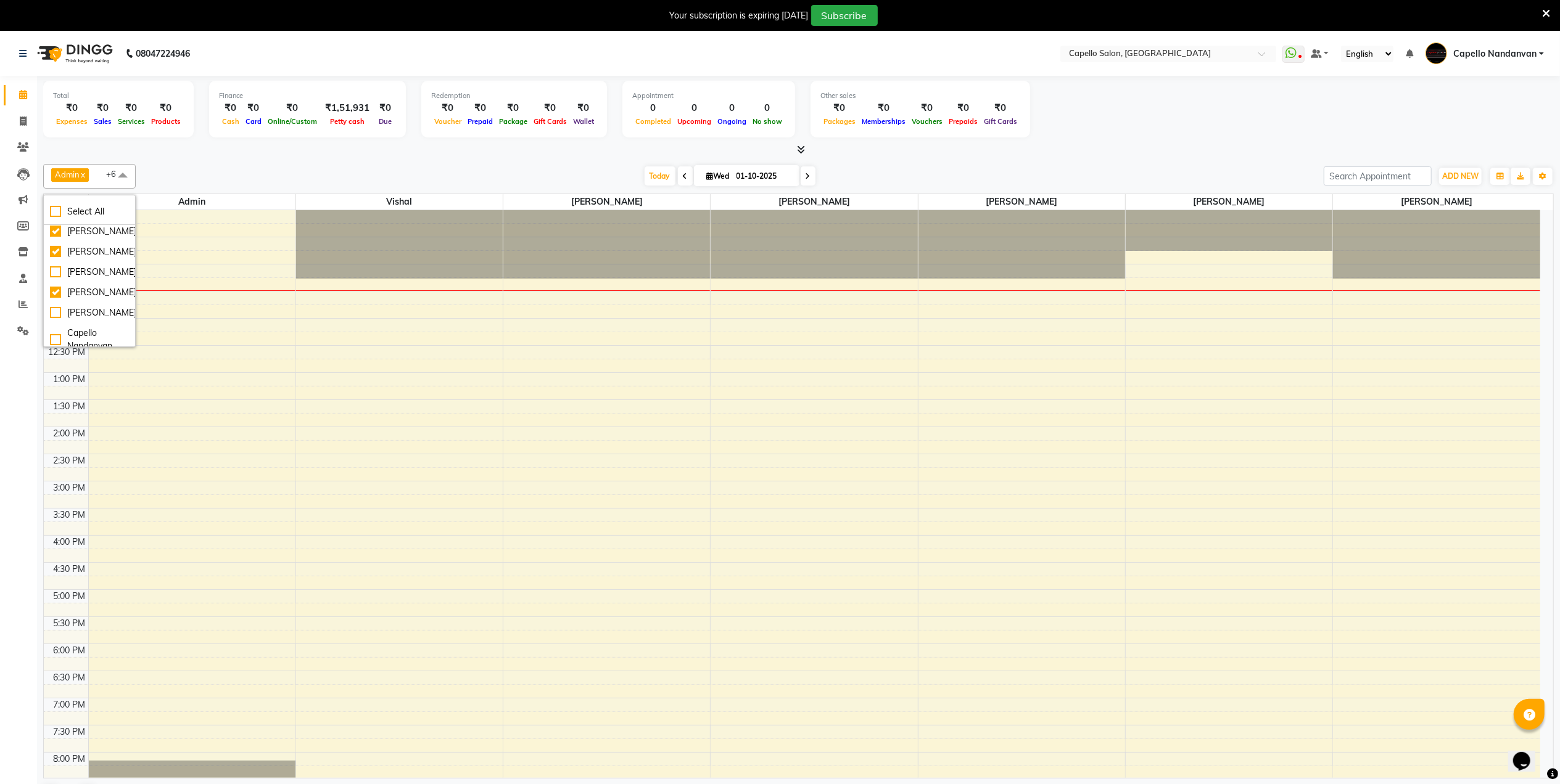
scroll to position [164, 0]
click at [58, 240] on div "[PERSON_NAME]" at bounding box center [90, 233] width 79 height 13
checkbox input "true"
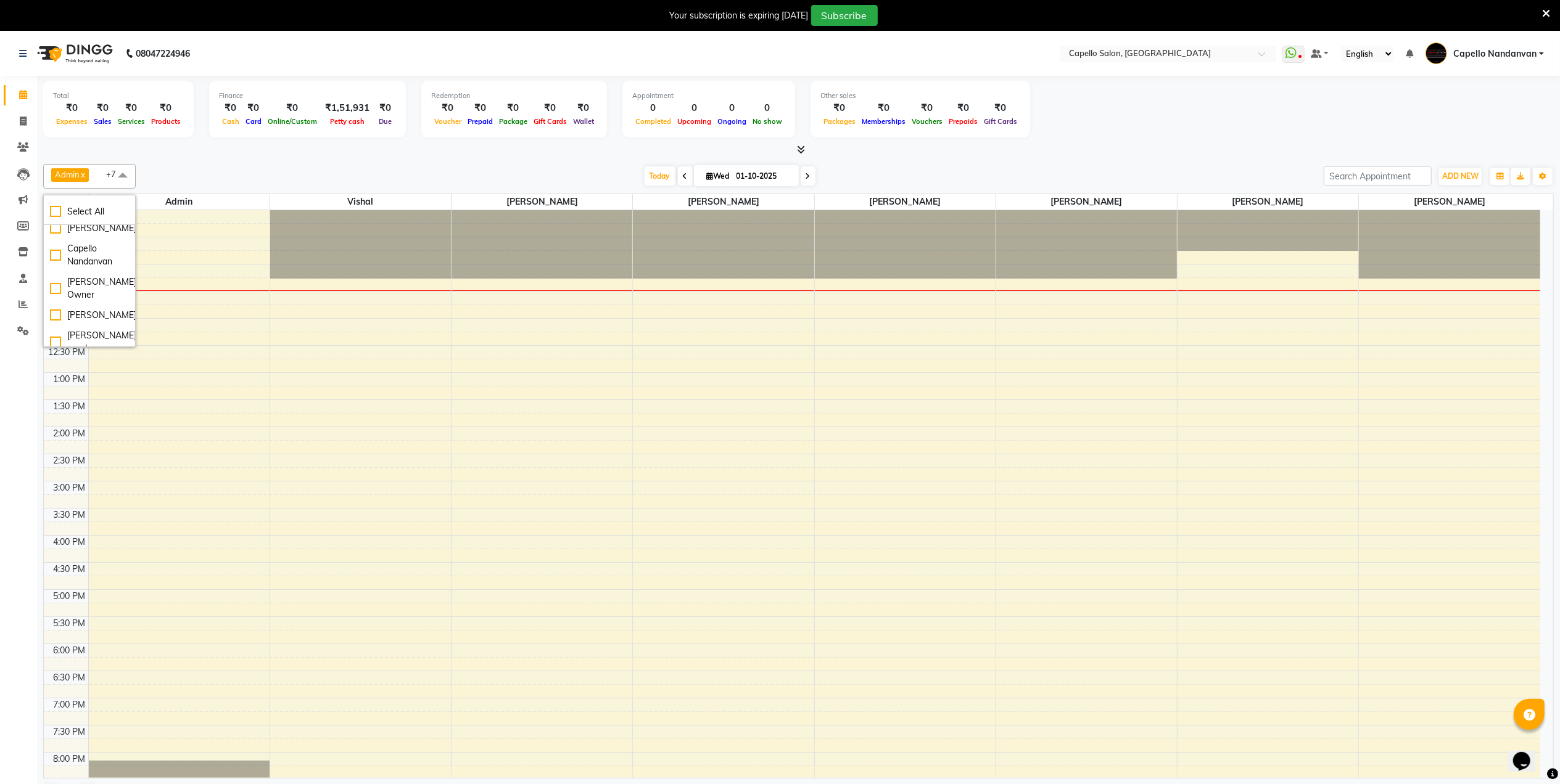
scroll to position [246, 0]
click at [55, 199] on div "[PERSON_NAME]" at bounding box center [90, 192] width 79 height 13
checkbox input "true"
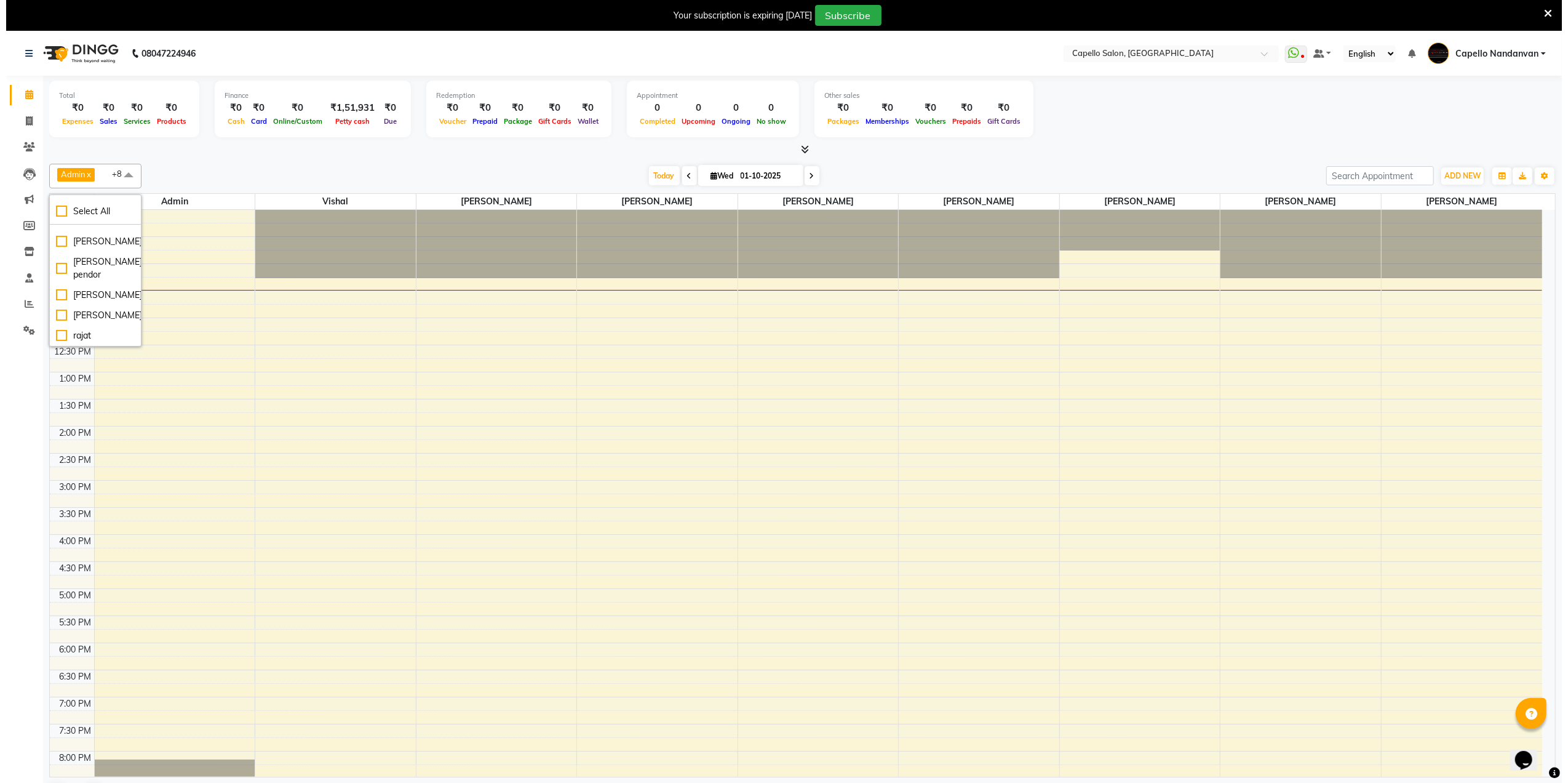
scroll to position [328, 0]
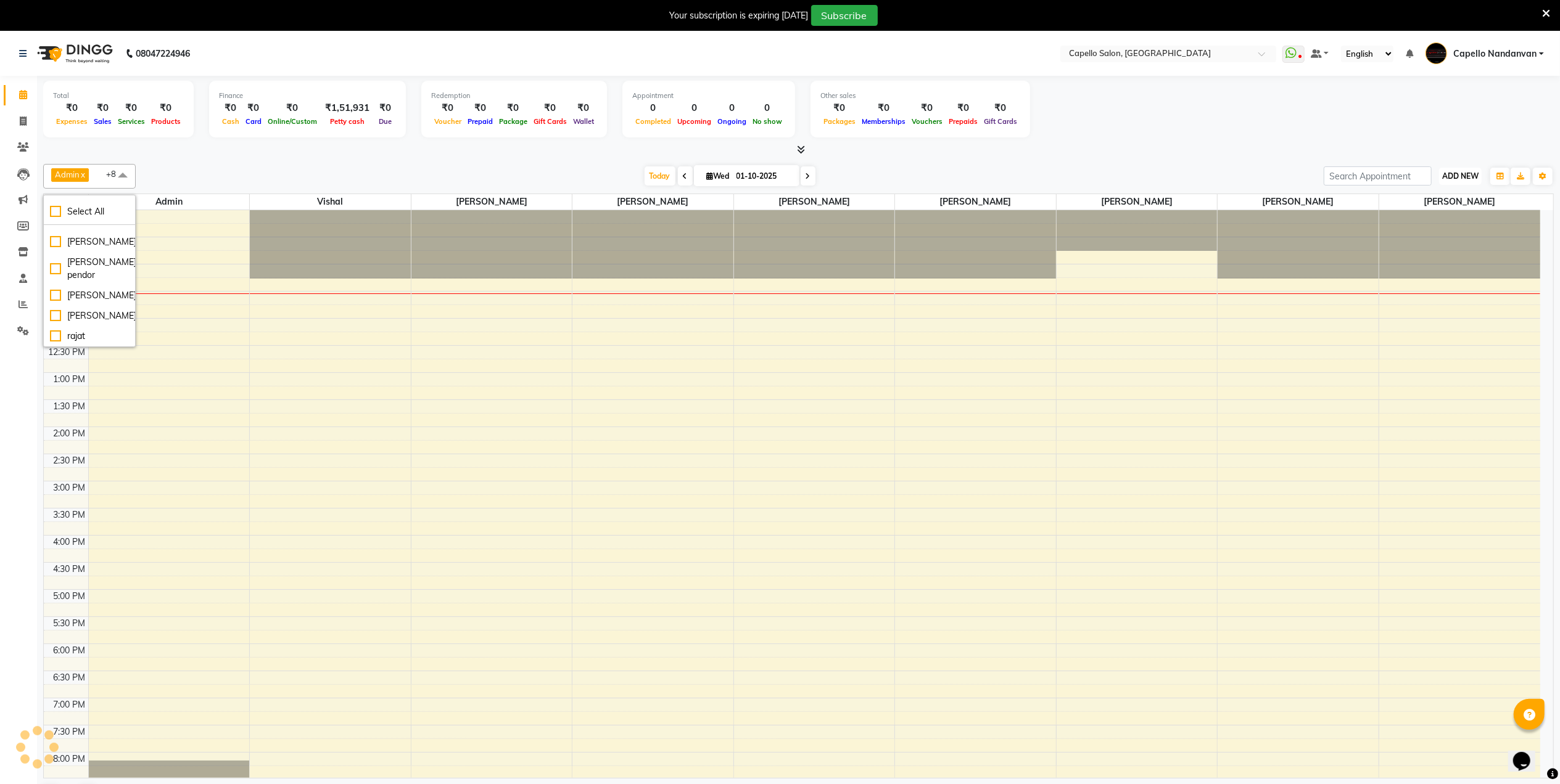
click at [1466, 173] on span "ADD NEW" at bounding box center [1460, 175] width 37 height 9
click at [1442, 245] on link "Add Attendance" at bounding box center [1432, 248] width 98 height 16
select select "W"
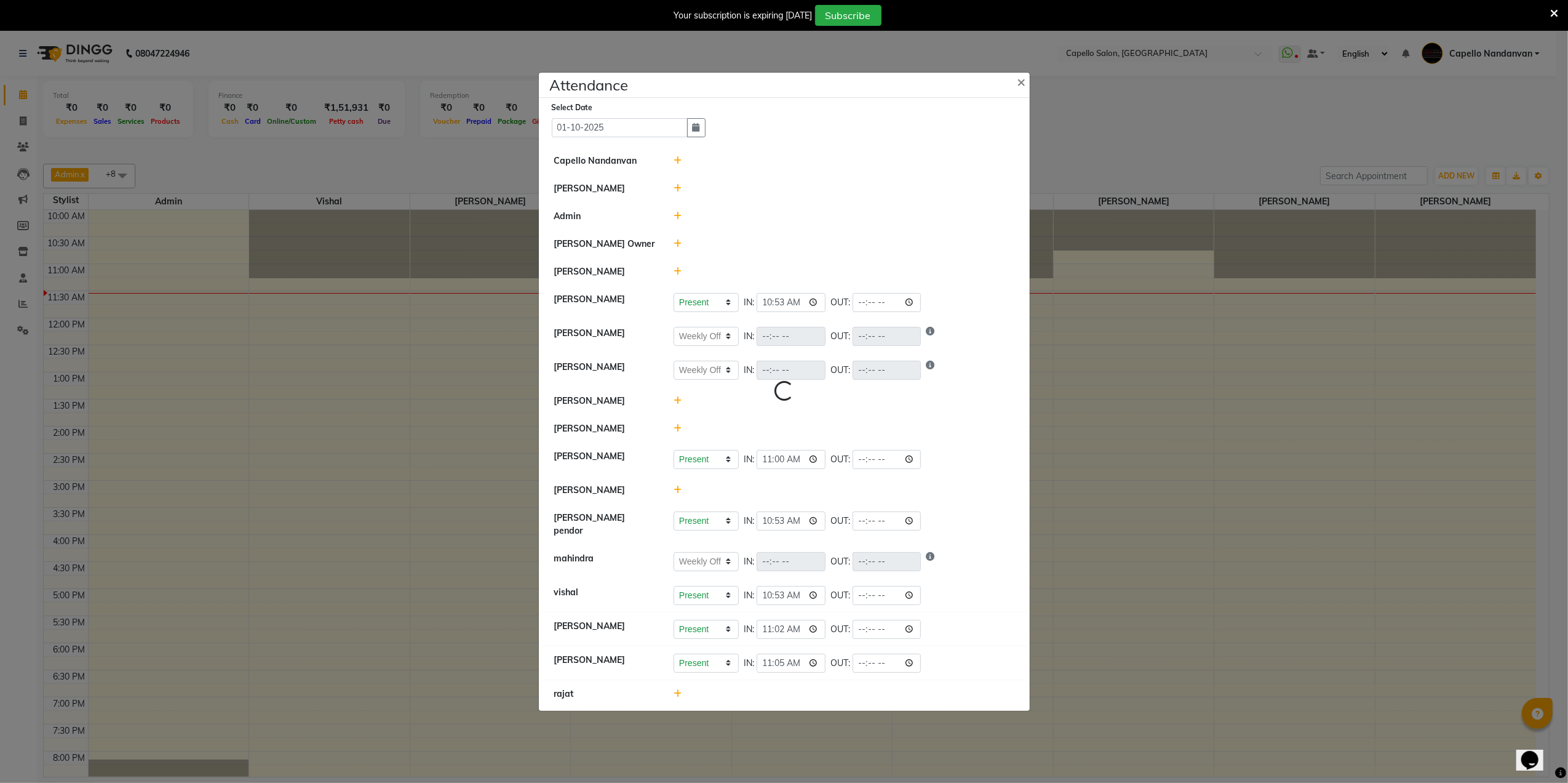
select select "W"
click at [674, 191] on icon at bounding box center [678, 188] width 8 height 9
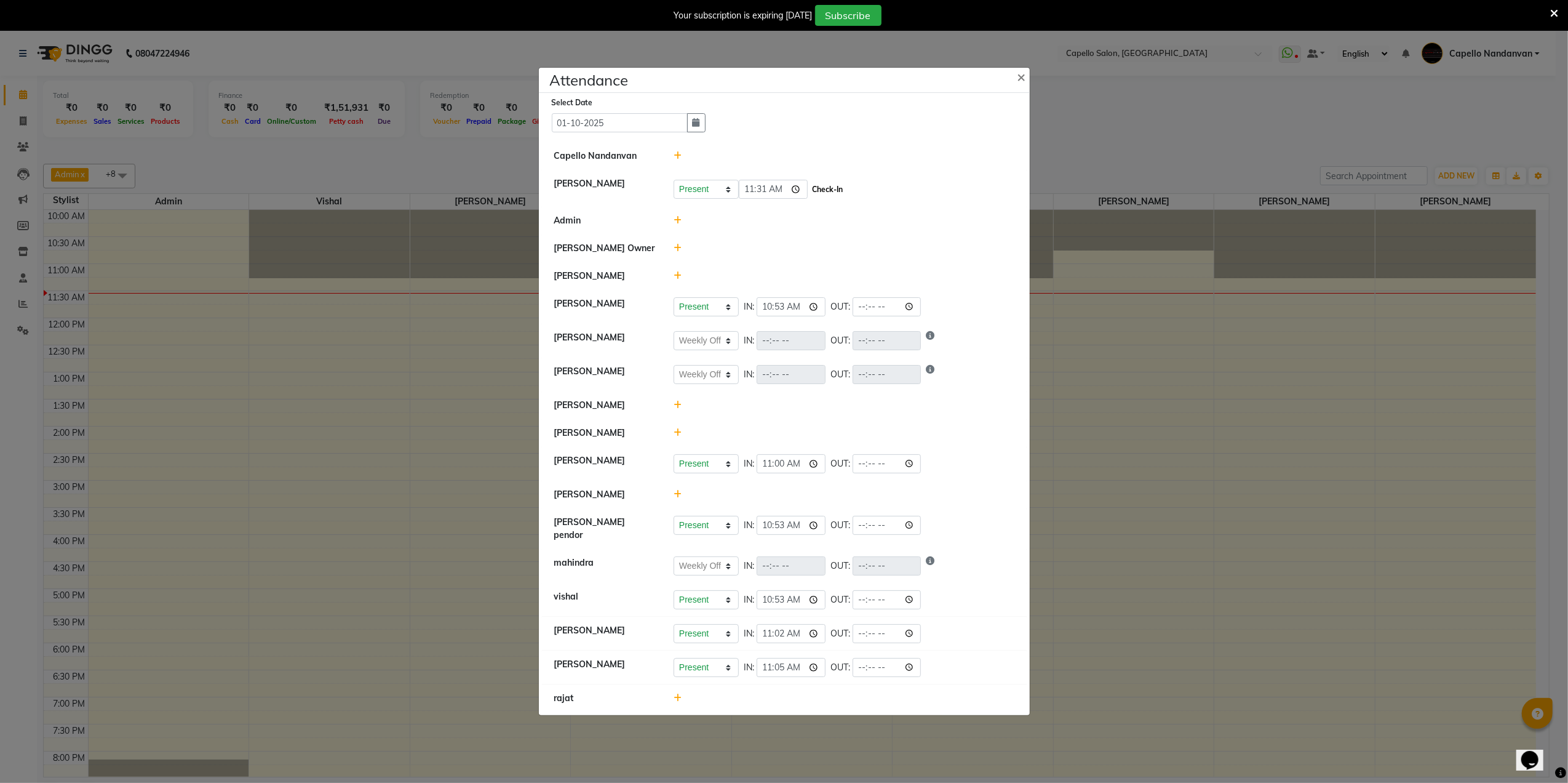
click at [820, 195] on button "Check-In" at bounding box center [827, 189] width 37 height 17
select select "W"
